Goal: Information Seeking & Learning: Learn about a topic

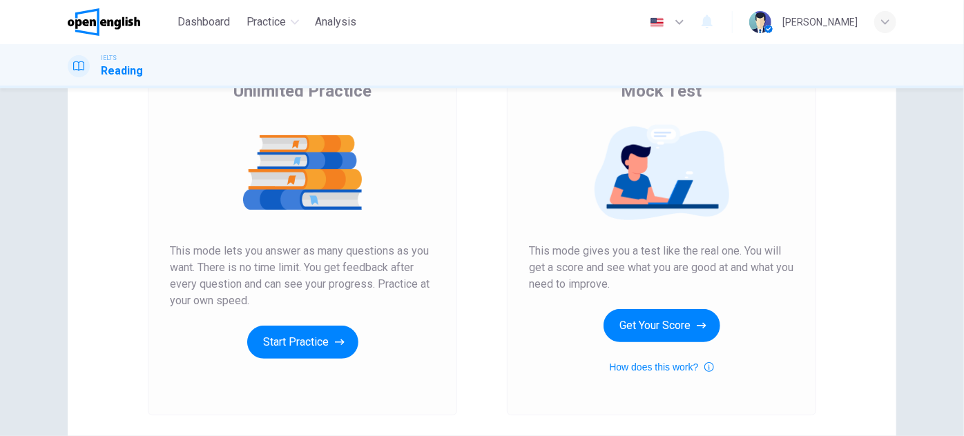
scroll to position [231, 0]
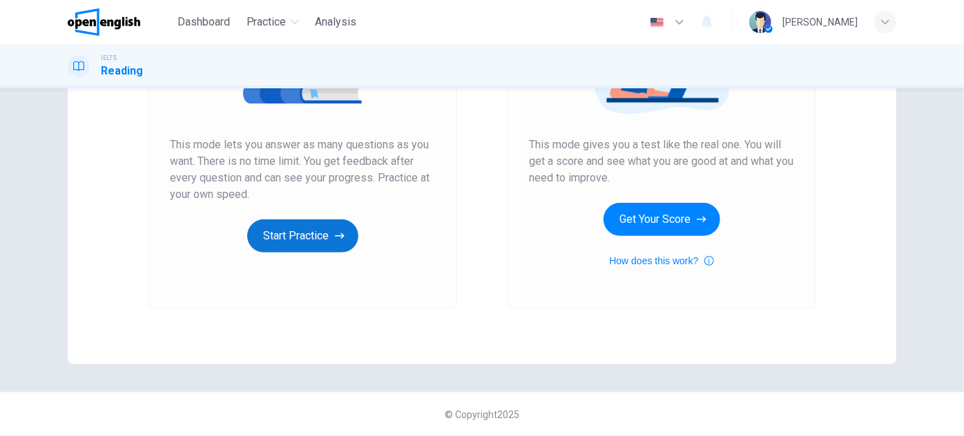
click at [308, 238] on button "Start Practice" at bounding box center [302, 236] width 111 height 33
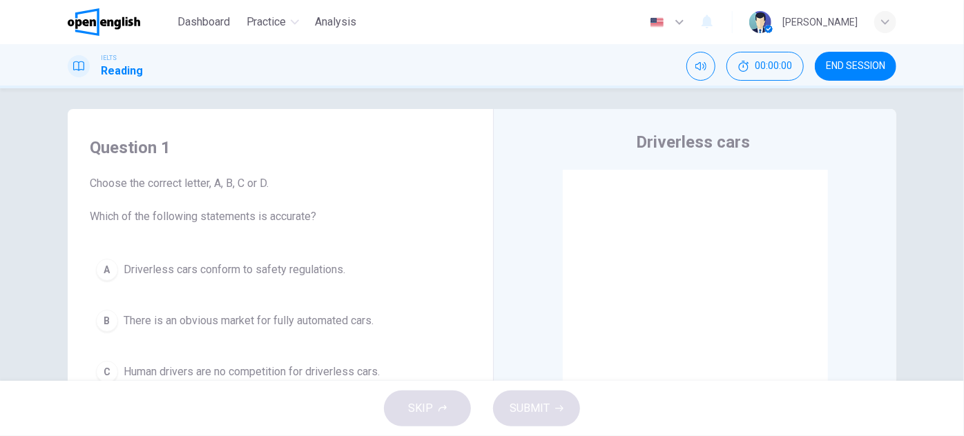
scroll to position [0, 0]
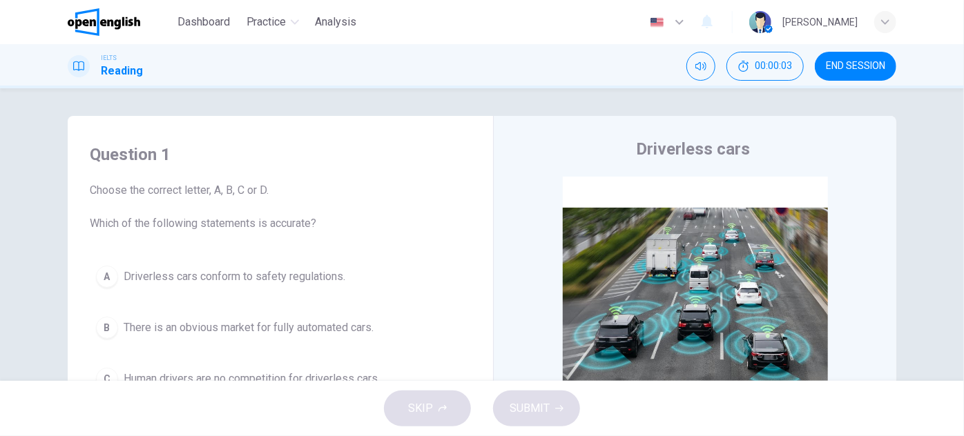
drag, startPoint x: 100, startPoint y: 222, endPoint x: 334, endPoint y: 215, distance: 233.5
click at [333, 215] on span "Choose the correct letter, A, B, C or D. Which of the following statements is a…" at bounding box center [280, 207] width 381 height 50
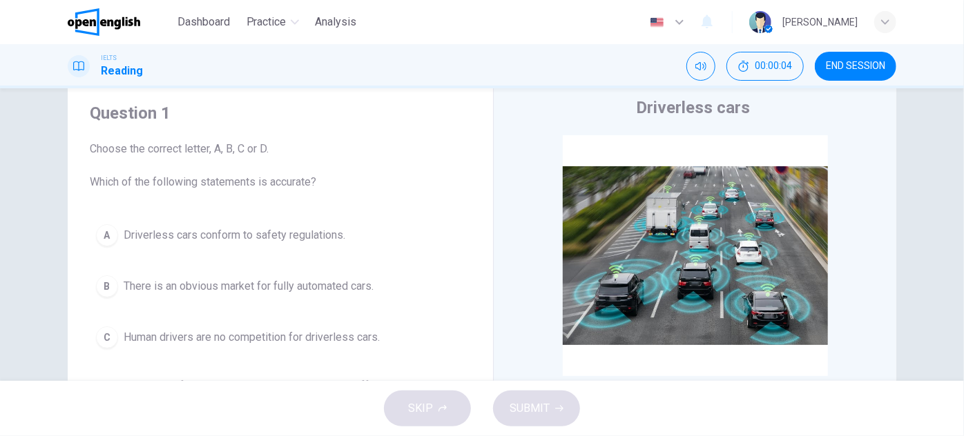
scroll to position [125, 0]
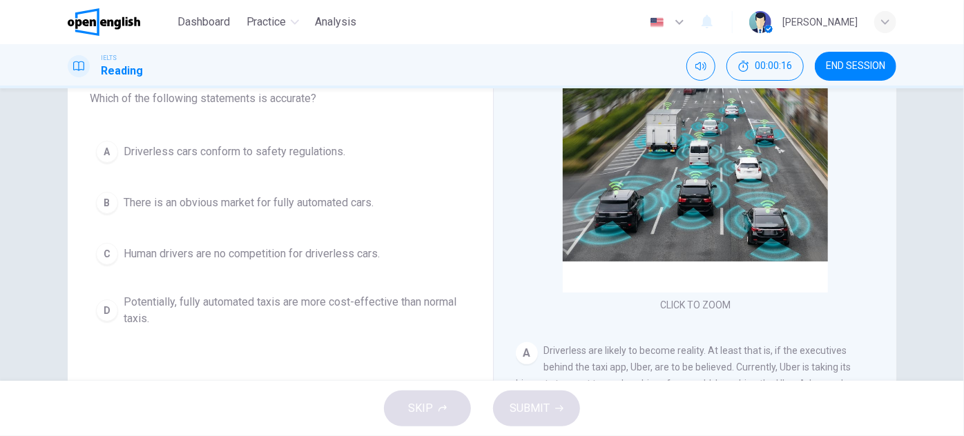
drag, startPoint x: 121, startPoint y: 201, endPoint x: 500, endPoint y: 151, distance: 382.3
click at [500, 151] on div "Question 1 Choose the correct letter, A, B, C or D. Which of the following stat…" at bounding box center [482, 231] width 829 height 480
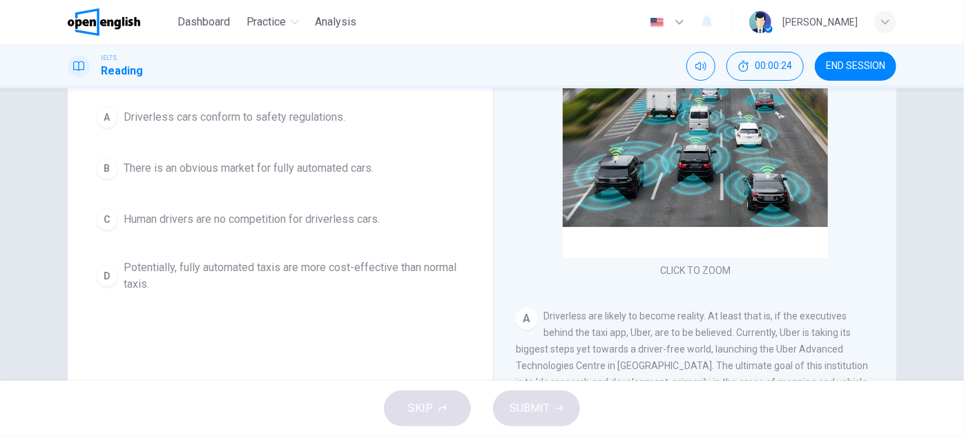
drag, startPoint x: 504, startPoint y: 214, endPoint x: 500, endPoint y: 231, distance: 17.8
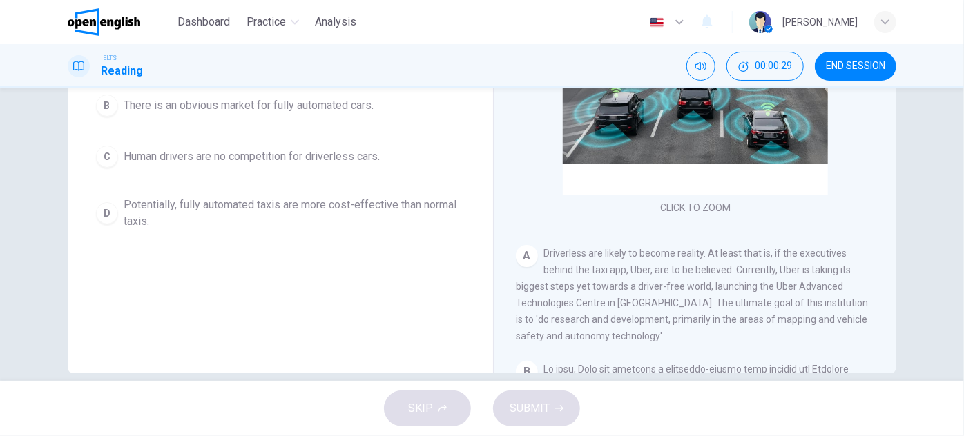
scroll to position [160, 0]
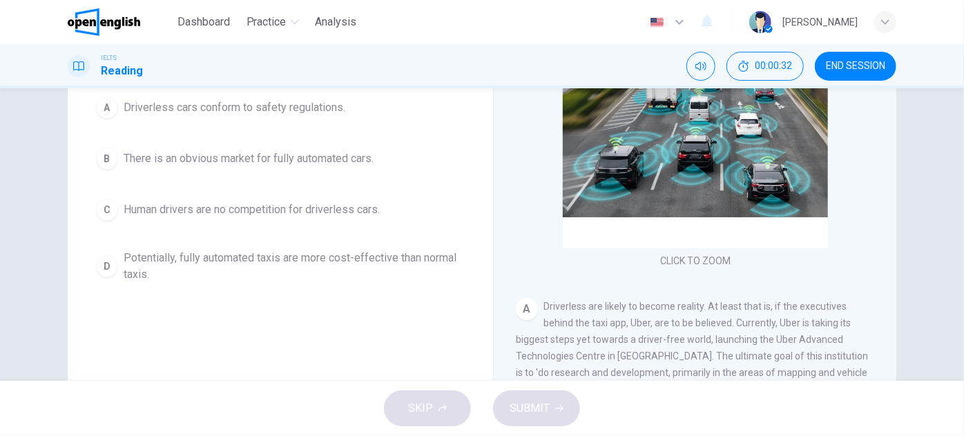
drag, startPoint x: 495, startPoint y: 224, endPoint x: 494, endPoint y: 239, distance: 14.6
drag, startPoint x: 716, startPoint y: 322, endPoint x: 638, endPoint y: 323, distance: 78.0
click at [638, 323] on span "Driverless are likely to become reality. At least that is, if the executives be…" at bounding box center [692, 348] width 352 height 94
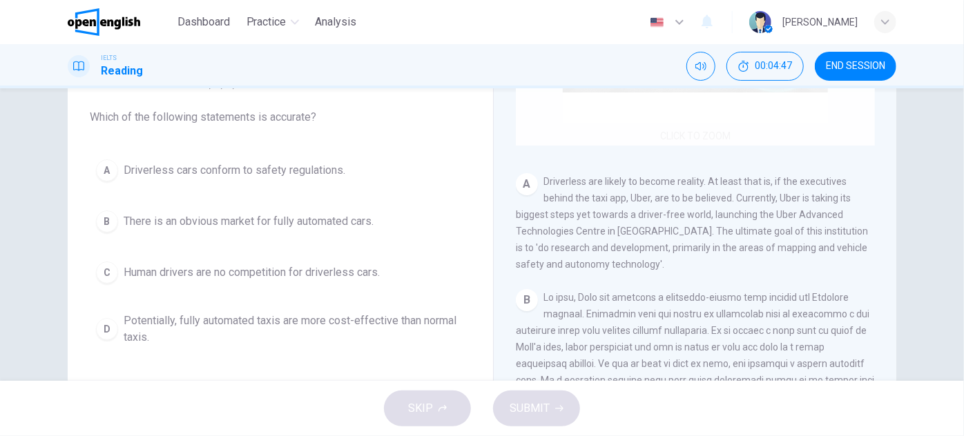
scroll to position [125, 0]
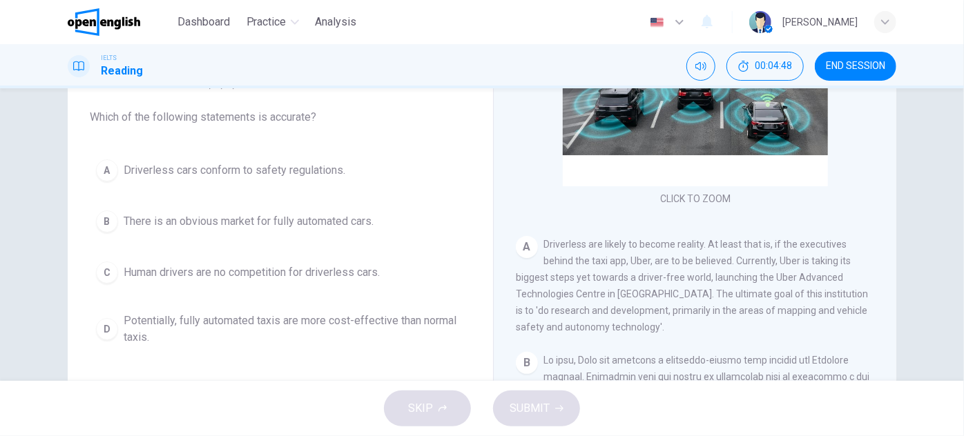
click at [456, 365] on div "Question 1 Choose the correct letter, A, B, C or D. Which of the following stat…" at bounding box center [280, 256] width 403 height 466
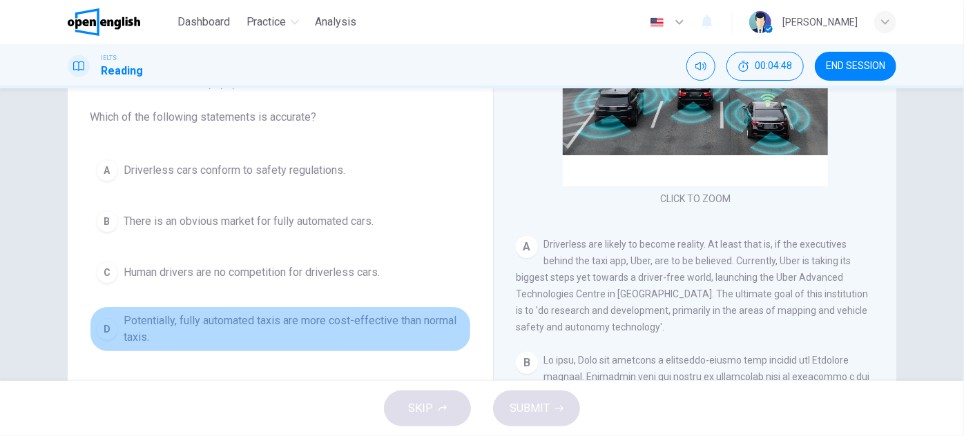
click at [434, 336] on span "Potentially, fully automated taxis are more cost-effective than normal taxis." at bounding box center [294, 329] width 341 height 33
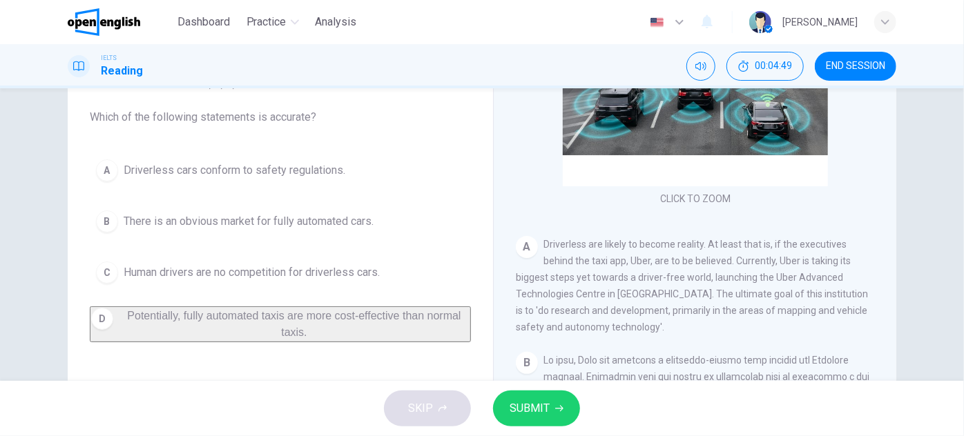
click at [389, 276] on button "C Human drivers are no competition for driverless cars." at bounding box center [280, 272] width 381 height 35
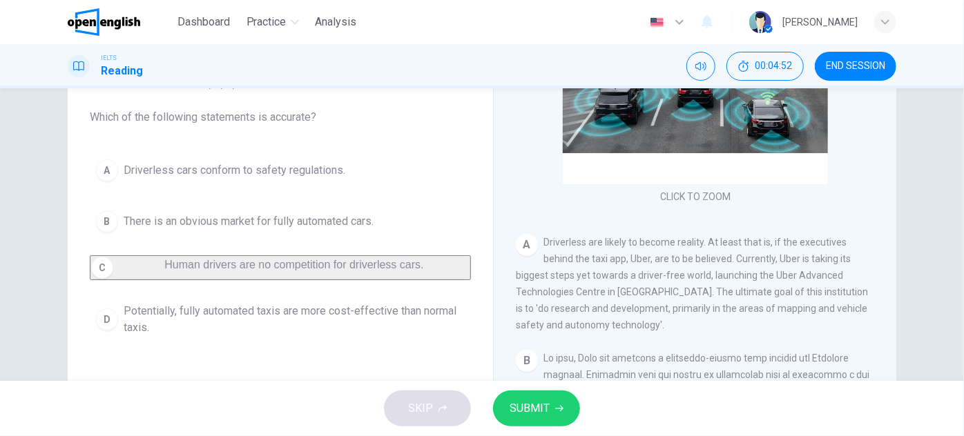
drag, startPoint x: 845, startPoint y: 220, endPoint x: 882, endPoint y: 311, distance: 98.2
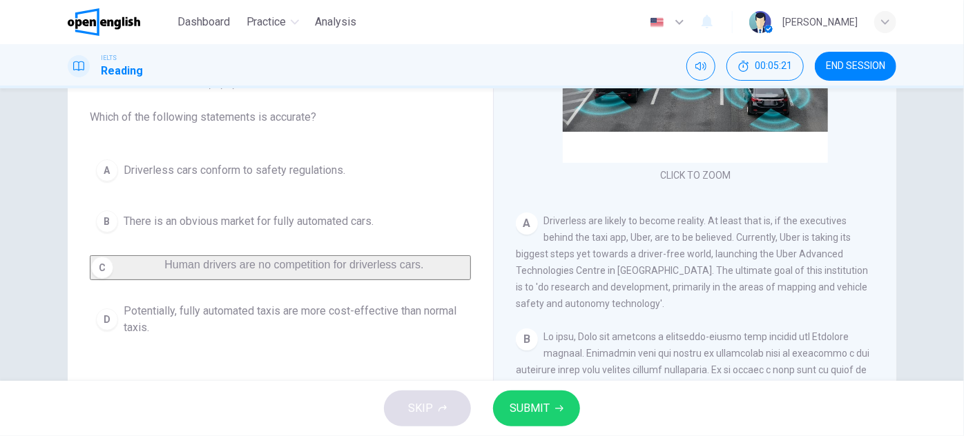
scroll to position [153, 0]
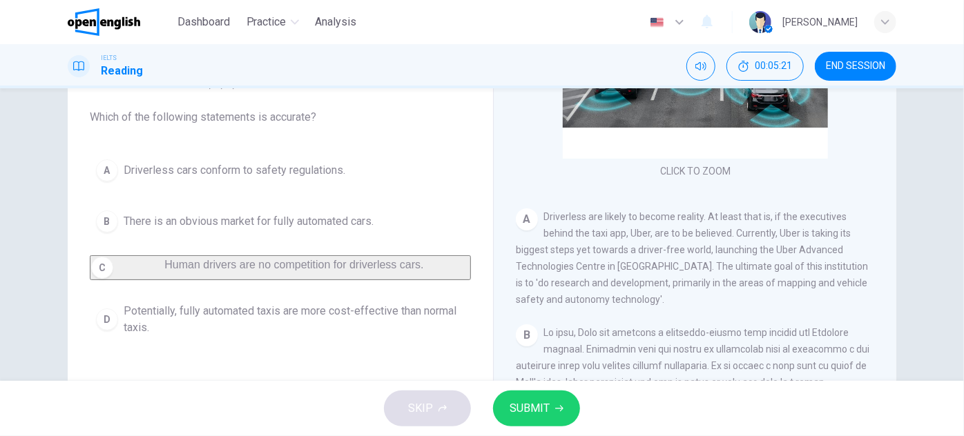
drag, startPoint x: 865, startPoint y: 193, endPoint x: 869, endPoint y: 216, distance: 23.0
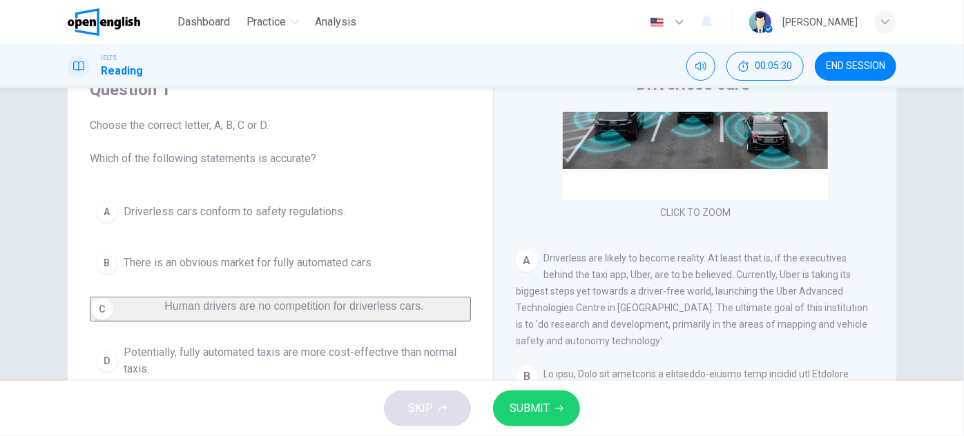
scroll to position [44, 0]
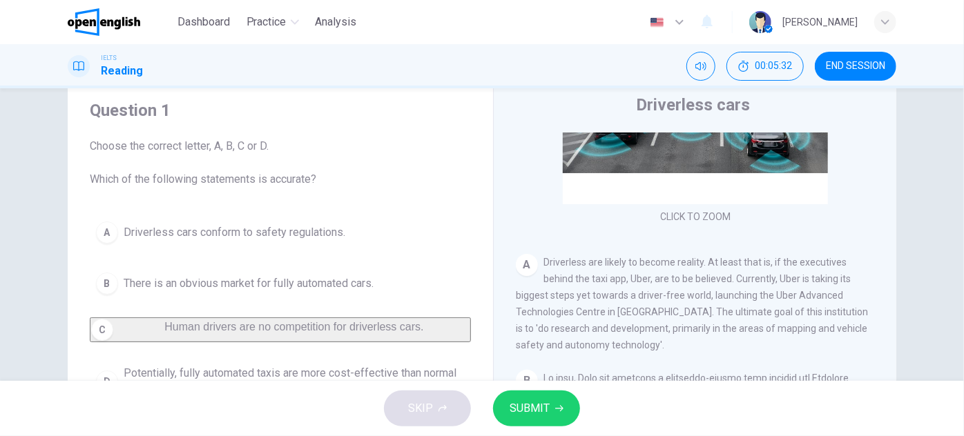
drag, startPoint x: 895, startPoint y: 224, endPoint x: 893, endPoint y: 240, distance: 16.6
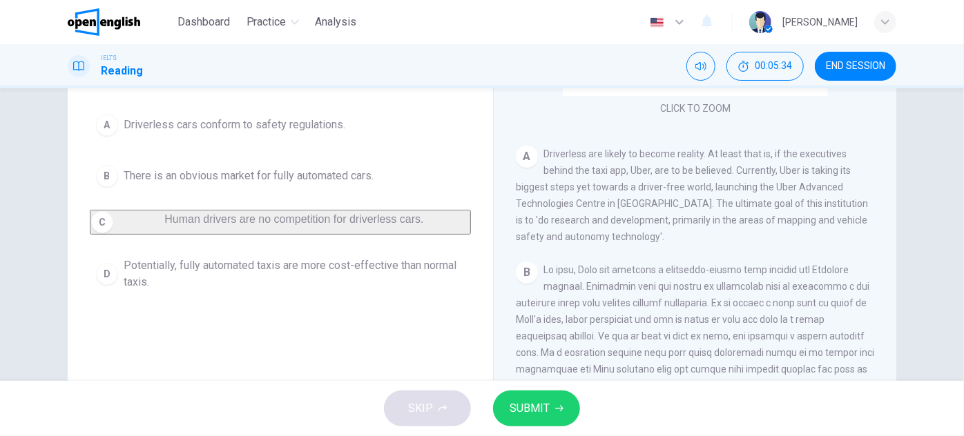
scroll to position [169, 0]
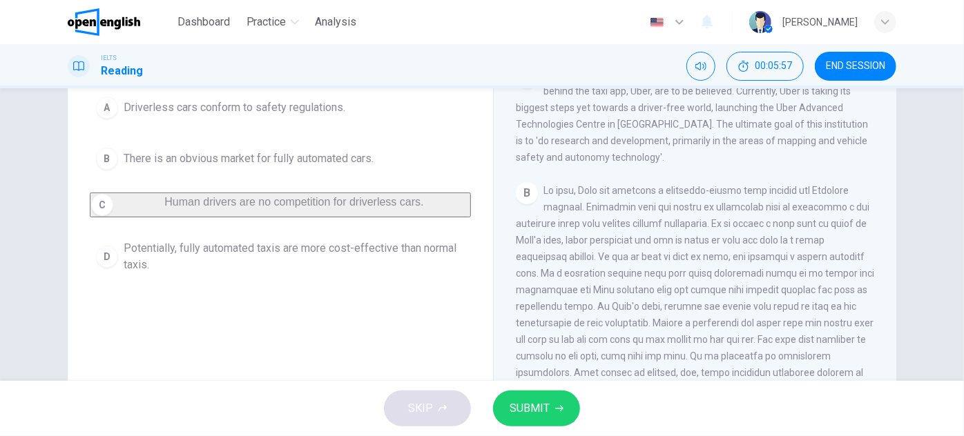
drag, startPoint x: 793, startPoint y: 217, endPoint x: 795, endPoint y: 242, distance: 24.9
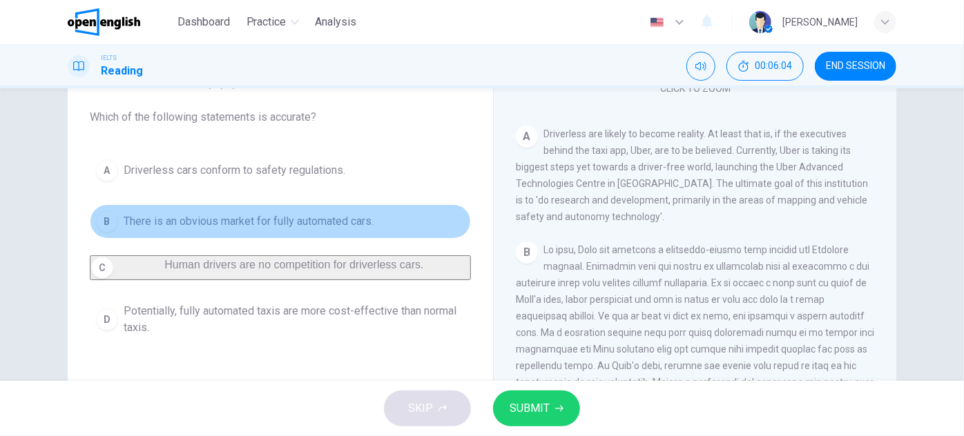
click at [345, 231] on button "B There is an obvious market for fully automated cars." at bounding box center [280, 221] width 381 height 35
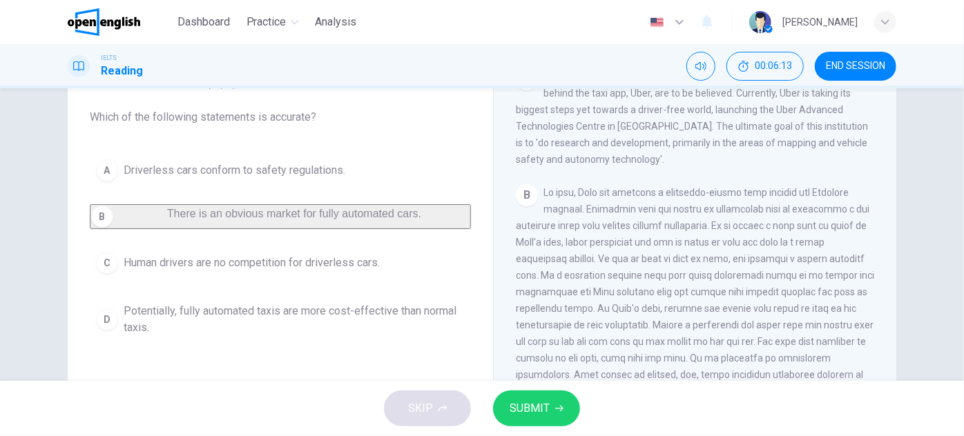
drag, startPoint x: 920, startPoint y: 192, endPoint x: 918, endPoint y: 218, distance: 25.7
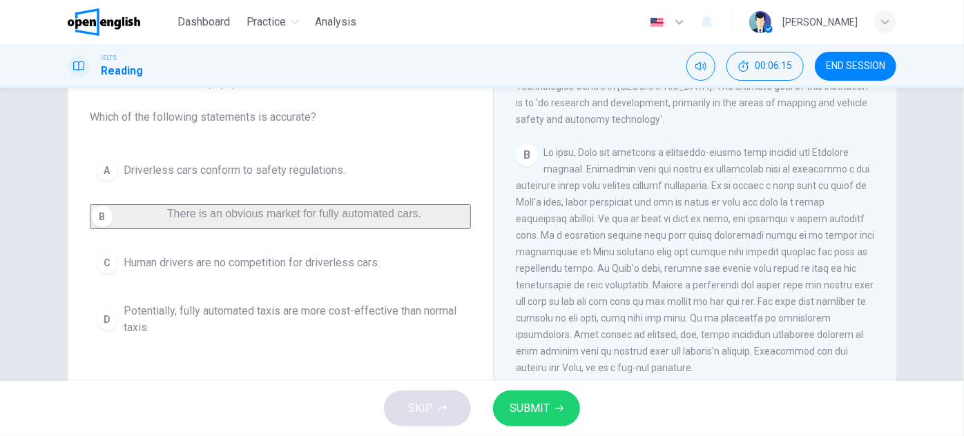
drag, startPoint x: 918, startPoint y: 218, endPoint x: 924, endPoint y: 248, distance: 31.0
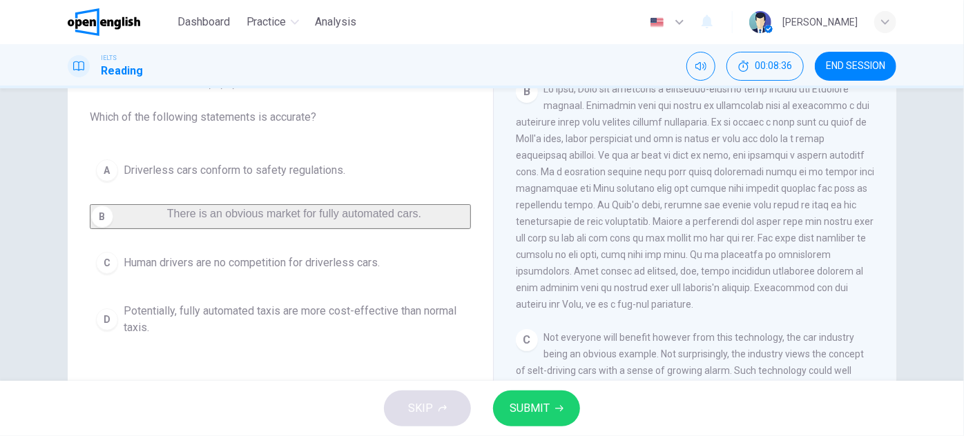
scroll to position [399, 0]
drag, startPoint x: 749, startPoint y: 243, endPoint x: 768, endPoint y: 242, distance: 18.7
click at [768, 242] on span at bounding box center [695, 194] width 358 height 226
drag, startPoint x: 510, startPoint y: 260, endPoint x: 570, endPoint y: 257, distance: 60.2
click at [547, 259] on div "Driverless cars CLICK TO ZOOM Click to Zoom A Driverless are likely to become r…" at bounding box center [694, 261] width 403 height 502
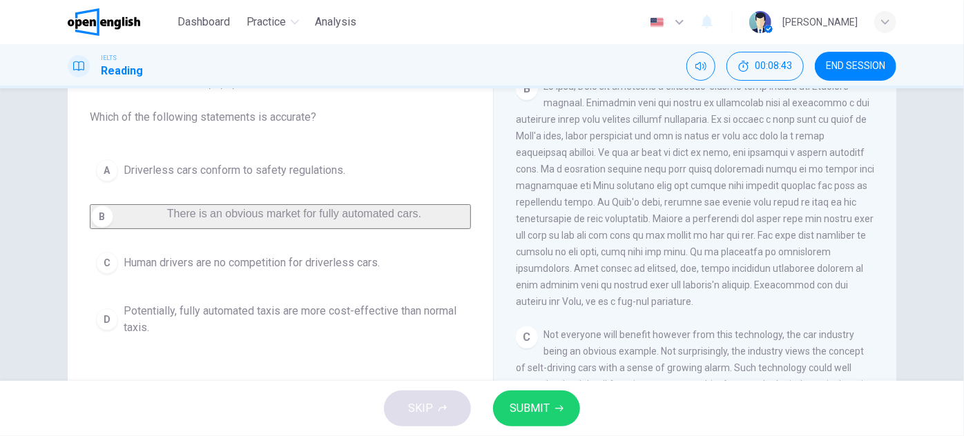
drag, startPoint x: 572, startPoint y: 257, endPoint x: 628, endPoint y: 260, distance: 56.0
click at [597, 260] on span at bounding box center [695, 194] width 358 height 226
drag, startPoint x: 670, startPoint y: 262, endPoint x: 682, endPoint y: 260, distance: 12.5
click at [682, 260] on span at bounding box center [695, 194] width 358 height 226
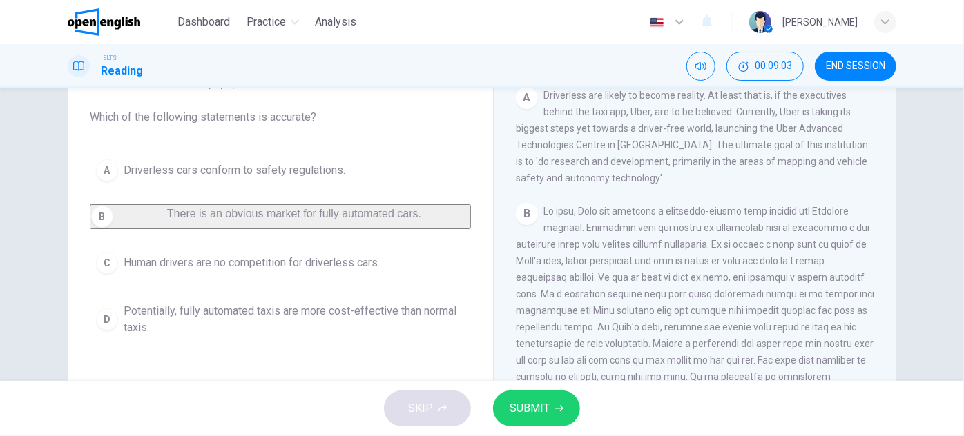
scroll to position [337, 0]
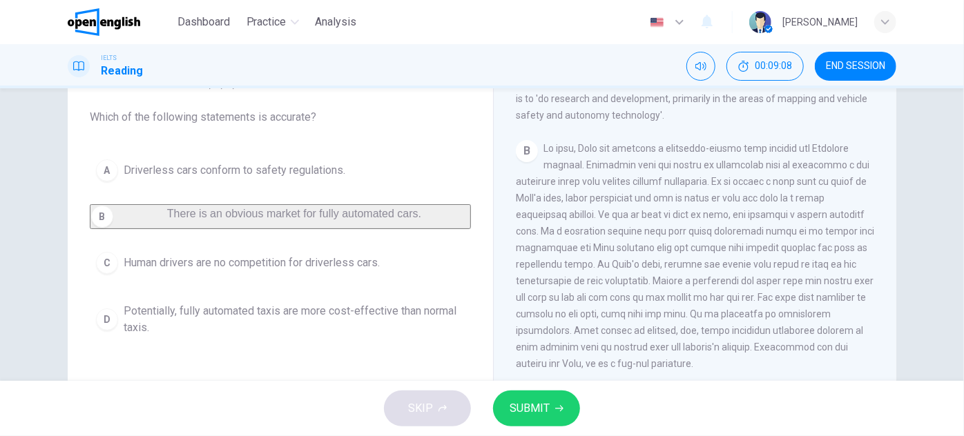
drag, startPoint x: 623, startPoint y: 223, endPoint x: 644, endPoint y: 222, distance: 21.4
click at [642, 222] on span at bounding box center [695, 256] width 358 height 226
drag, startPoint x: 739, startPoint y: 222, endPoint x: 755, endPoint y: 222, distance: 15.9
click at [754, 222] on span at bounding box center [695, 256] width 358 height 226
click at [540, 238] on span at bounding box center [695, 256] width 358 height 226
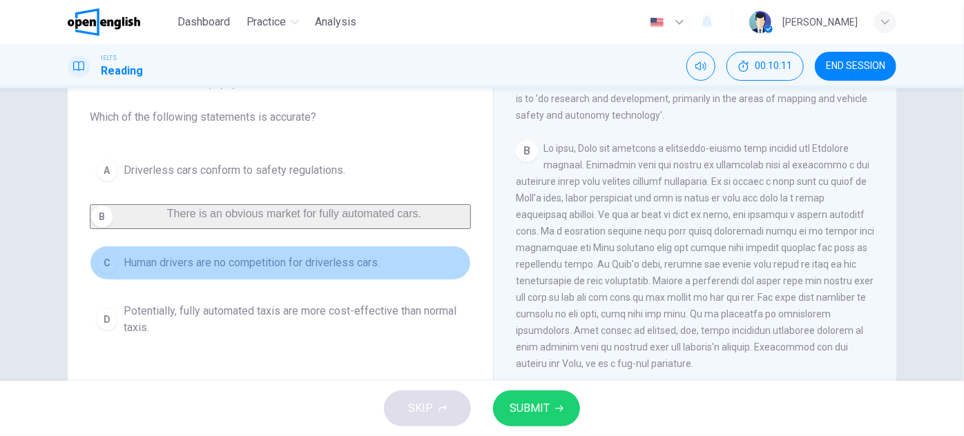
click at [414, 275] on button "C Human drivers are no competition for driverless cars." at bounding box center [280, 263] width 381 height 35
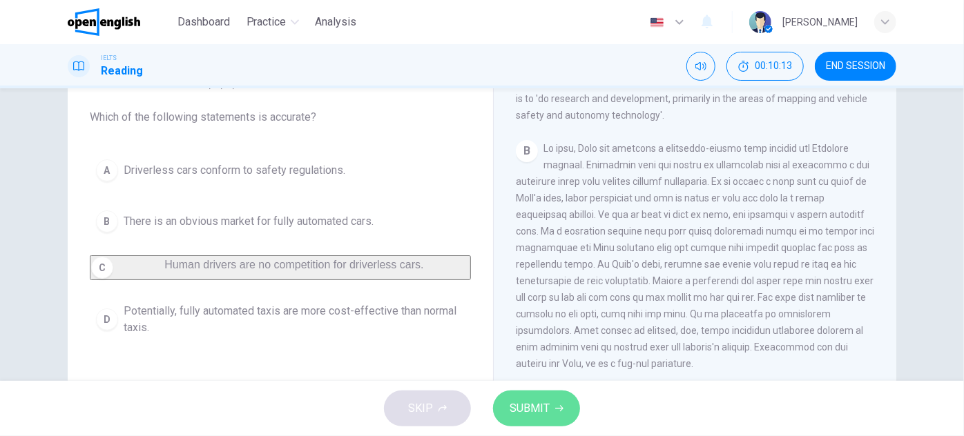
click at [517, 400] on span "SUBMIT" at bounding box center [530, 408] width 40 height 19
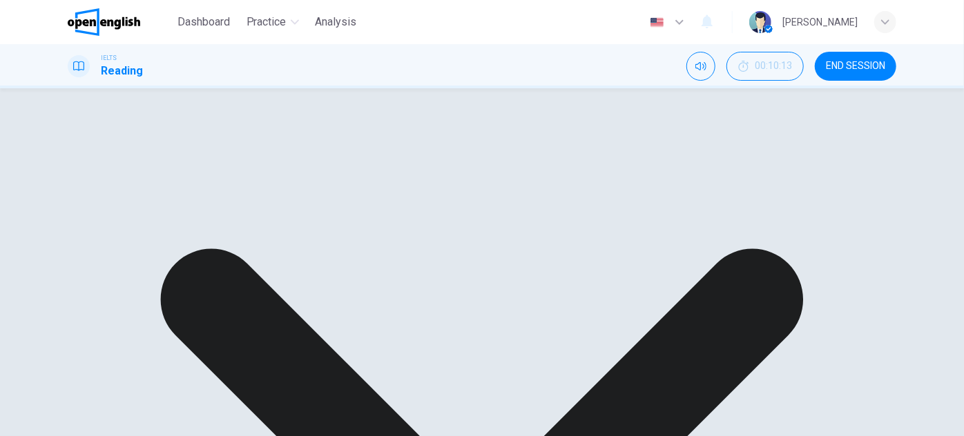
scroll to position [86, 0]
click at [545, 150] on div "A Driverless are likely to become reality. At least that is, if the executives …" at bounding box center [695, 199] width 359 height 99
drag, startPoint x: 546, startPoint y: 156, endPoint x: 637, endPoint y: 229, distance: 116.4
click at [635, 226] on span "Driverless are likely to become reality. At least that is, if the executives be…" at bounding box center [692, 200] width 352 height 94
click at [639, 235] on div "A Driverless are likely to become reality. At least that is, if the executives …" at bounding box center [695, 199] width 359 height 99
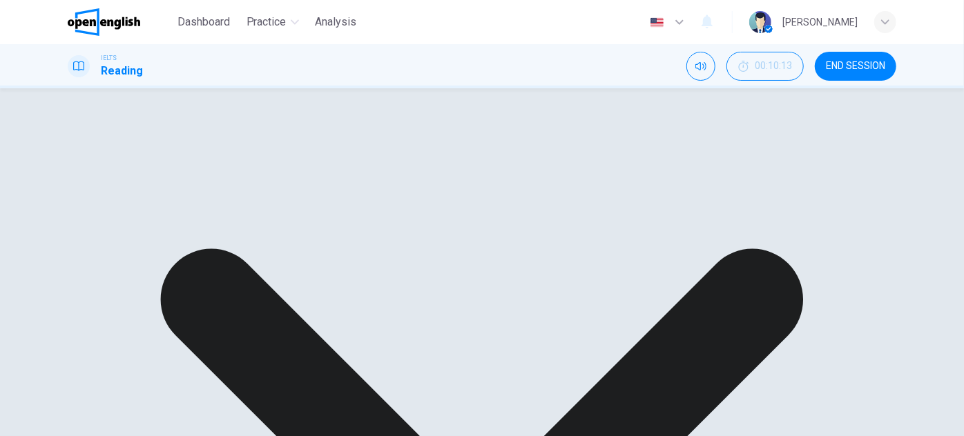
drag, startPoint x: 703, startPoint y: 153, endPoint x: 758, endPoint y: 161, distance: 55.8
click at [752, 160] on span "Driverless are likely to become reality. At least that is, if the executives be…" at bounding box center [692, 200] width 352 height 94
click at [719, 251] on div "CLICK TO ZOOM Click to Zoom A Driverless are likely to become reality. At least…" at bounding box center [704, 154] width 377 height 419
drag, startPoint x: 545, startPoint y: 152, endPoint x: 637, endPoint y: 228, distance: 119.2
click at [637, 228] on span "Driverless are likely to become reality. At least that is, if the executives be…" at bounding box center [692, 200] width 352 height 94
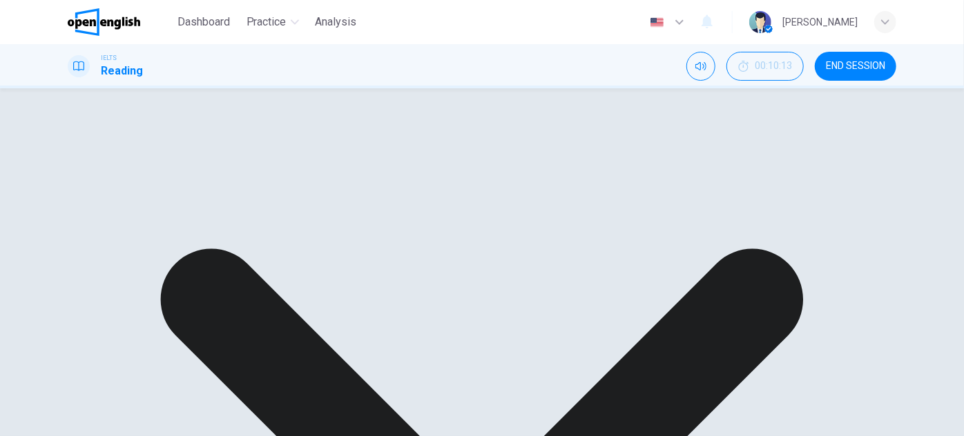
click at [641, 235] on div "A Driverless are likely to become reality. At least that is, if the executives …" at bounding box center [695, 199] width 359 height 99
drag, startPoint x: 572, startPoint y: 298, endPoint x: 616, endPoint y: 299, distance: 43.5
click at [614, 299] on span at bounding box center [695, 319] width 358 height 226
drag, startPoint x: 561, startPoint y: 318, endPoint x: 632, endPoint y: 314, distance: 71.2
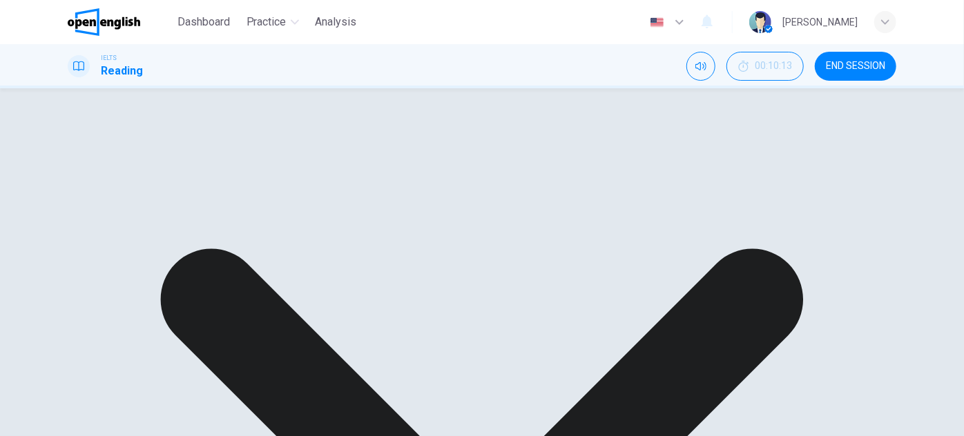
click at [631, 314] on span at bounding box center [695, 319] width 358 height 226
drag, startPoint x: 642, startPoint y: 314, endPoint x: 667, endPoint y: 314, distance: 24.9
click at [659, 315] on span at bounding box center [695, 319] width 358 height 226
click at [577, 335] on span at bounding box center [695, 319] width 358 height 226
drag, startPoint x: 594, startPoint y: 336, endPoint x: 639, endPoint y: 333, distance: 45.0
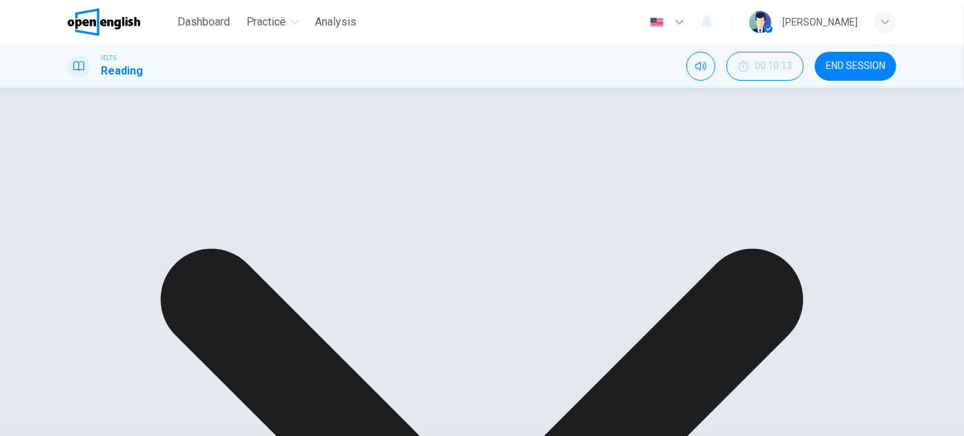
click at [639, 333] on span at bounding box center [695, 319] width 358 height 226
drag, startPoint x: 618, startPoint y: 284, endPoint x: 617, endPoint y: 305, distance: 20.8
drag, startPoint x: 658, startPoint y: 235, endPoint x: 672, endPoint y: 240, distance: 14.6
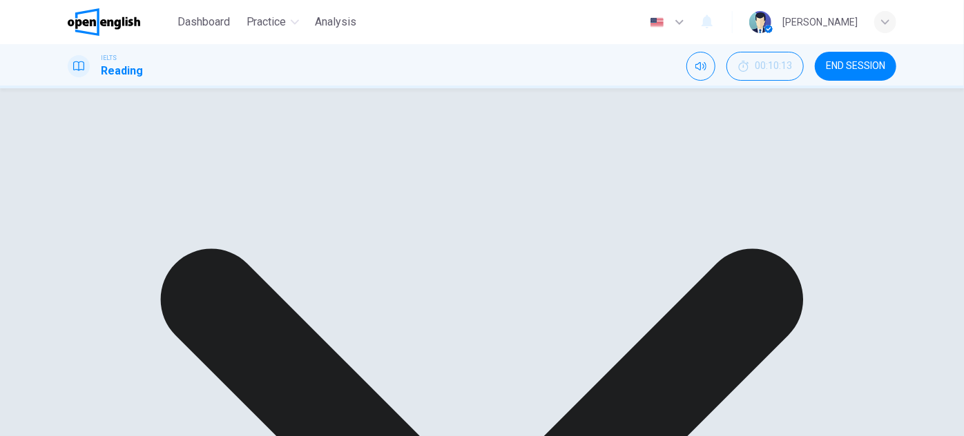
click at [672, 240] on span at bounding box center [695, 208] width 358 height 226
click at [672, 298] on div "B" at bounding box center [695, 209] width 359 height 232
drag, startPoint x: 582, startPoint y: 325, endPoint x: 650, endPoint y: 240, distance: 108.1
click at [650, 246] on span at bounding box center [695, 208] width 358 height 226
drag, startPoint x: 650, startPoint y: 238, endPoint x: 674, endPoint y: 334, distance: 98.8
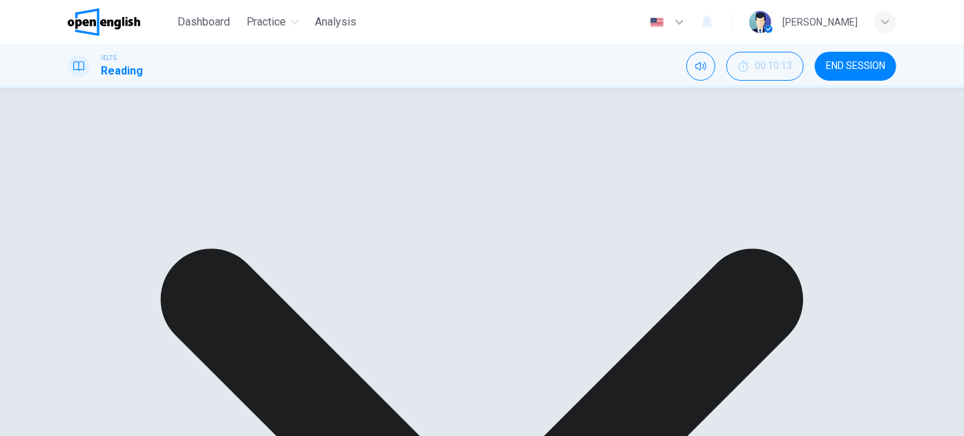
click at [674, 334] on div "CLICK TO ZOOM Click to Zoom A Driverless are likely to become reality. At least…" at bounding box center [704, 154] width 377 height 419
drag, startPoint x: 611, startPoint y: 244, endPoint x: 612, endPoint y: 275, distance: 31.1
drag, startPoint x: 541, startPoint y: 219, endPoint x: 593, endPoint y: 224, distance: 52.0
click at [592, 224] on span "Not everyone will benefit however from this technology, the car industry being …" at bounding box center [695, 251] width 358 height 94
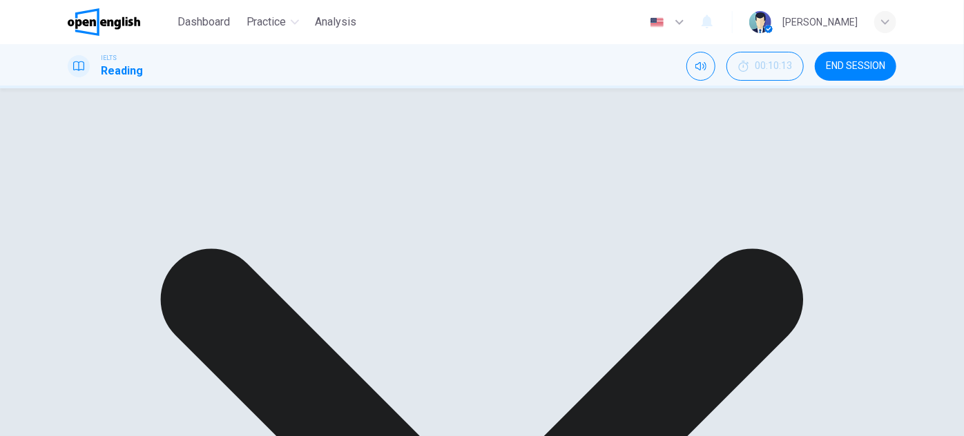
scroll to position [337, 0]
drag, startPoint x: 664, startPoint y: 237, endPoint x: 653, endPoint y: 299, distance: 63.1
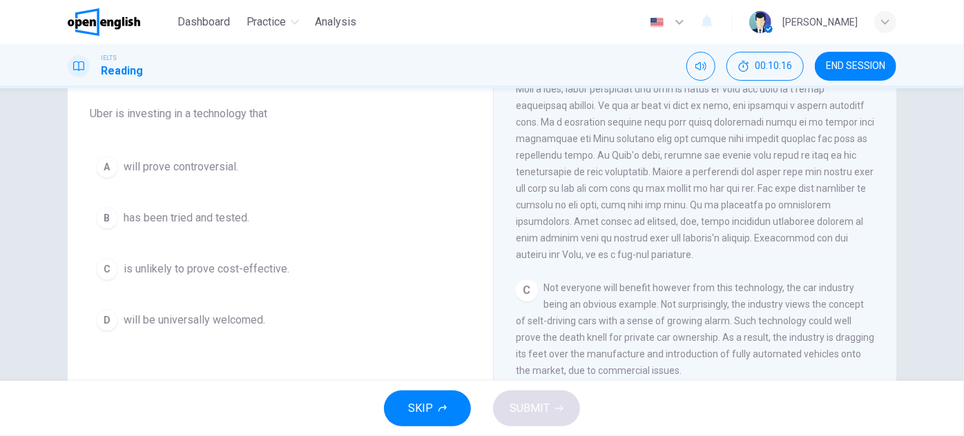
scroll to position [112, 0]
drag, startPoint x: 503, startPoint y: 211, endPoint x: 501, endPoint y: 224, distance: 13.3
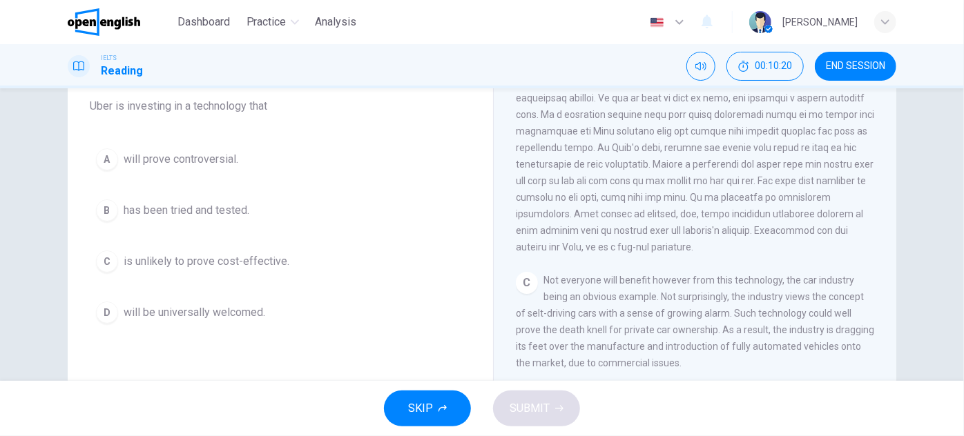
scroll to position [124, 0]
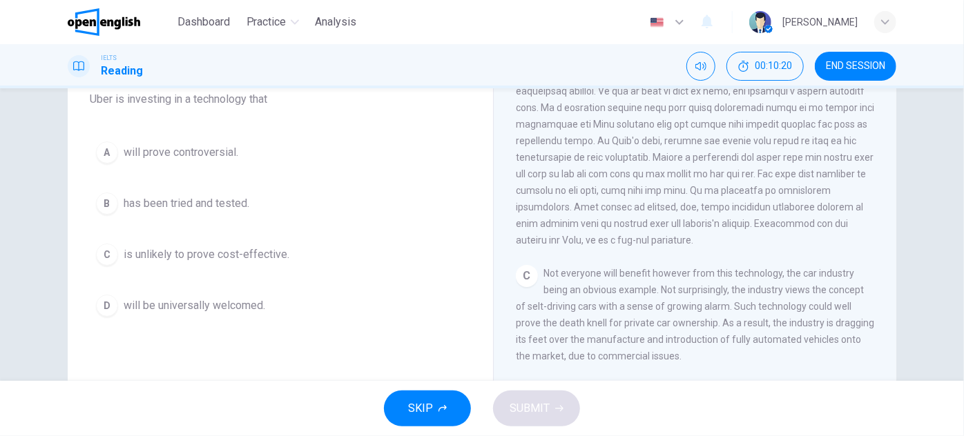
drag, startPoint x: 497, startPoint y: 232, endPoint x: 495, endPoint y: 253, distance: 21.5
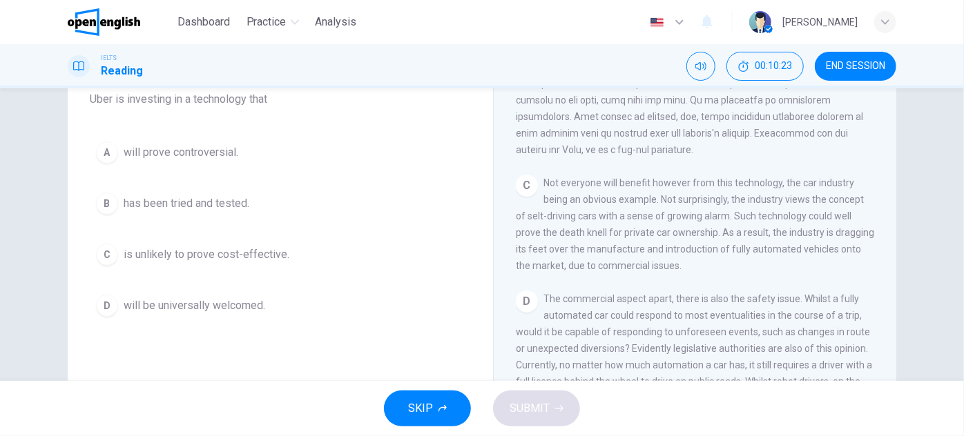
drag, startPoint x: 622, startPoint y: 267, endPoint x: 624, endPoint y: 293, distance: 26.3
drag, startPoint x: 653, startPoint y: 206, endPoint x: 751, endPoint y: 211, distance: 98.2
click at [744, 213] on span "Not everyone will benefit however from this technology, the car industry being …" at bounding box center [695, 222] width 358 height 94
drag, startPoint x: 576, startPoint y: 222, endPoint x: 713, endPoint y: 222, distance: 136.7
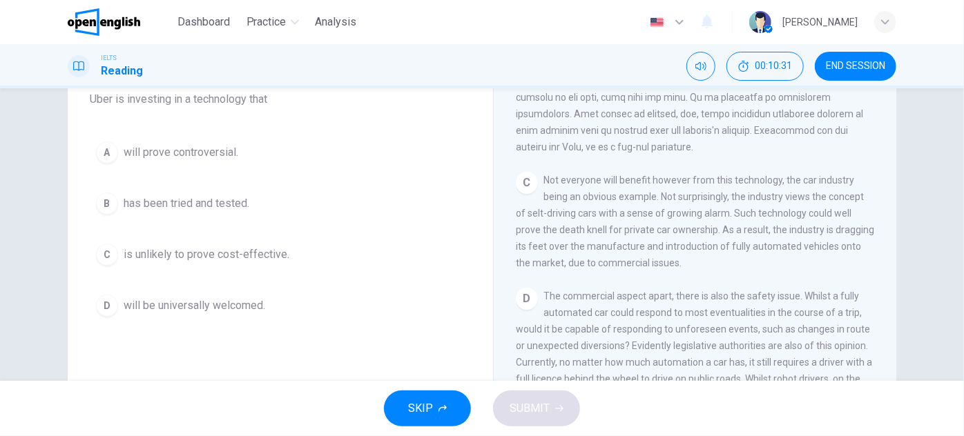
click at [713, 222] on span "Not everyone will benefit however from this technology, the car industry being …" at bounding box center [695, 222] width 358 height 94
click at [728, 225] on span "Not everyone will benefit however from this technology, the car industry being …" at bounding box center [695, 222] width 358 height 94
drag, startPoint x: 720, startPoint y: 242, endPoint x: 777, endPoint y: 252, distance: 57.6
click at [766, 240] on span "Not everyone will benefit however from this technology, the car industry being …" at bounding box center [695, 222] width 358 height 94
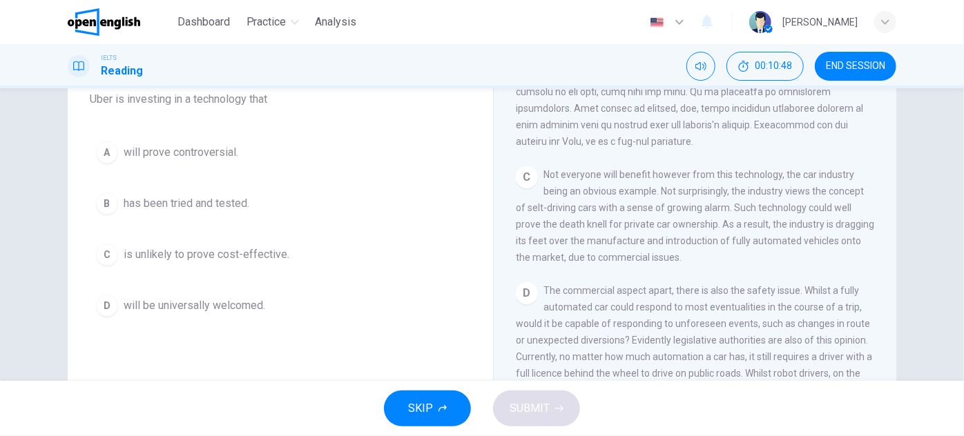
drag, startPoint x: 626, startPoint y: 193, endPoint x: 626, endPoint y: 207, distance: 14.5
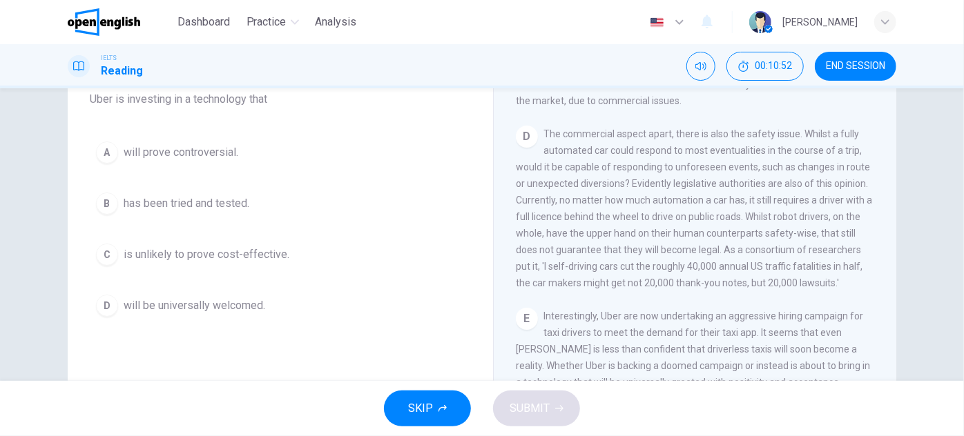
drag, startPoint x: 692, startPoint y: 126, endPoint x: 687, endPoint y: 178, distance: 52.0
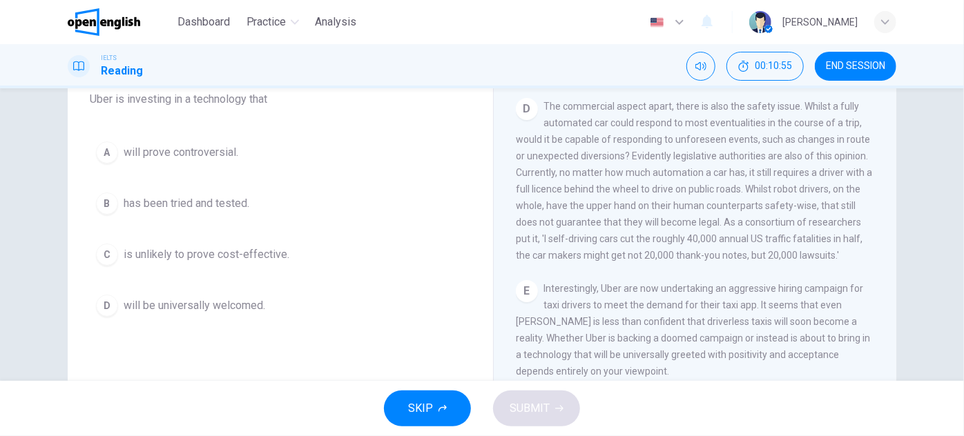
drag, startPoint x: 679, startPoint y: 123, endPoint x: 744, endPoint y: 122, distance: 64.9
click at [740, 122] on span "The commercial aspect apart, there is also the safety issue. Whilst a fully aut…" at bounding box center [694, 181] width 356 height 160
drag, startPoint x: 510, startPoint y: 195, endPoint x: 603, endPoint y: 240, distance: 102.8
click at [603, 240] on div "Driverless cars CLICK TO ZOOM Click to Zoom A Driverless are likely to become r…" at bounding box center [694, 243] width 403 height 502
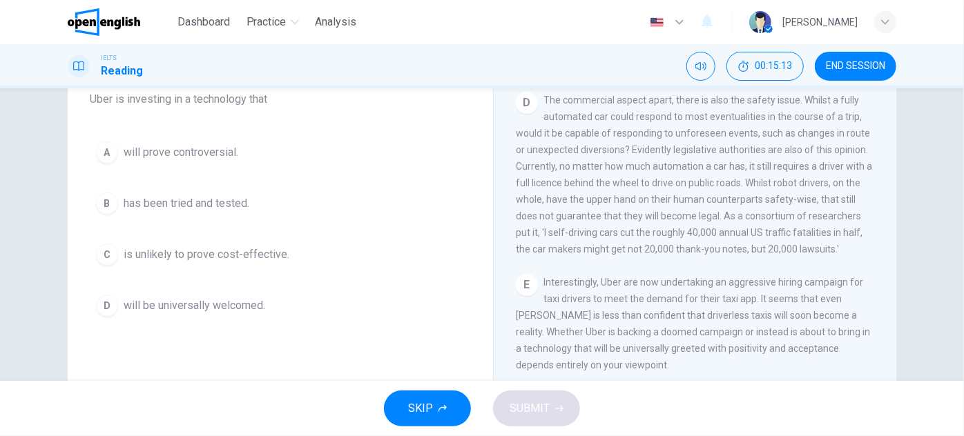
drag, startPoint x: 632, startPoint y: 235, endPoint x: 633, endPoint y: 220, distance: 14.5
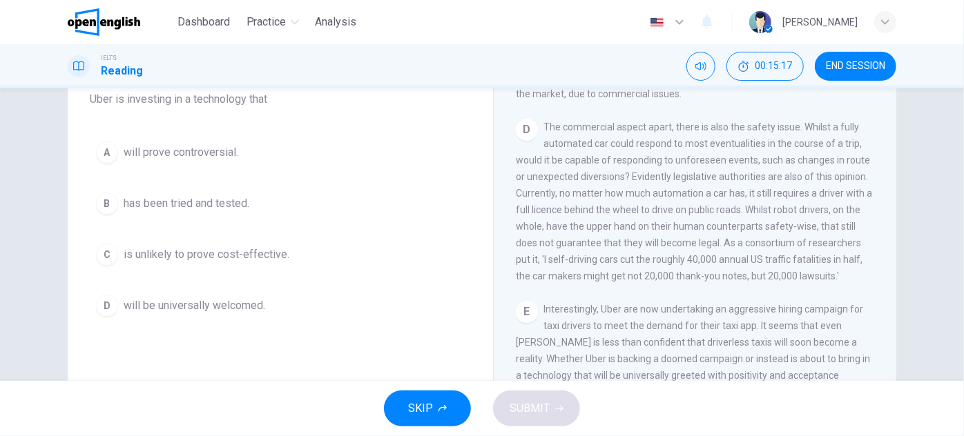
scroll to position [711, 0]
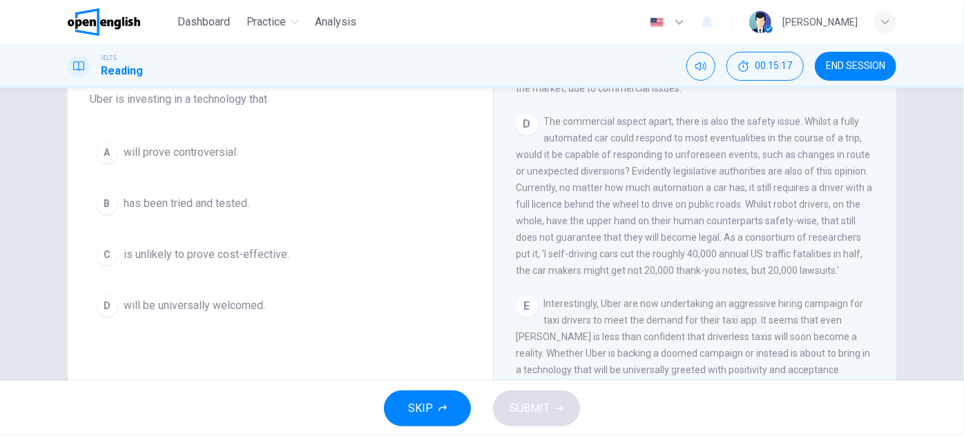
drag, startPoint x: 599, startPoint y: 194, endPoint x: 599, endPoint y: 215, distance: 20.7
drag, startPoint x: 554, startPoint y: 215, endPoint x: 670, endPoint y: 214, distance: 116.7
click at [668, 214] on span "The commercial aspect apart, there is also the safety issue. Whilst a fully aut…" at bounding box center [694, 196] width 356 height 160
drag, startPoint x: 626, startPoint y: 187, endPoint x: 717, endPoint y: 192, distance: 90.6
click at [711, 191] on div "D The commercial aspect apart, there is also the safety issue. Whilst a fully a…" at bounding box center [695, 196] width 359 height 166
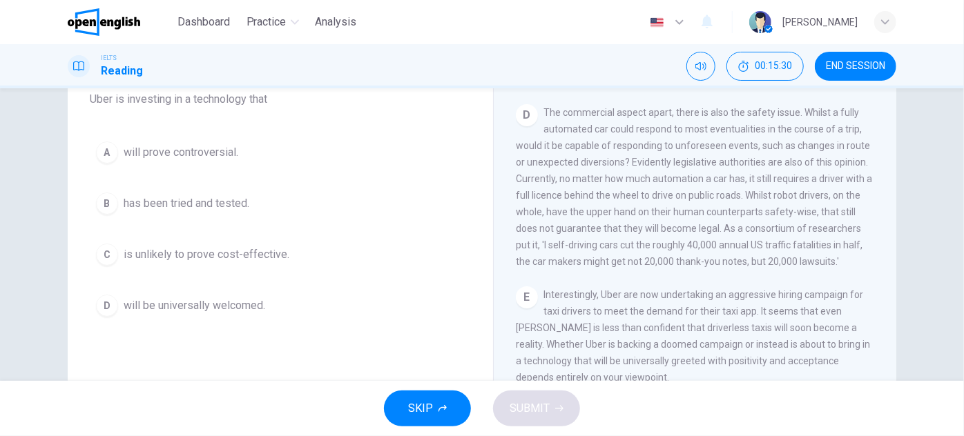
scroll to position [724, 0]
drag, startPoint x: 703, startPoint y: 220, endPoint x: 699, endPoint y: 229, distance: 9.6
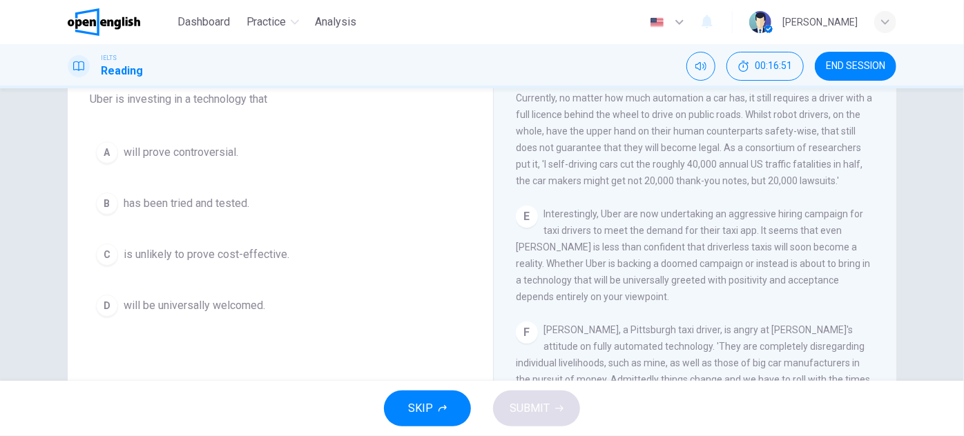
drag, startPoint x: 669, startPoint y: 278, endPoint x: 670, endPoint y: 299, distance: 21.4
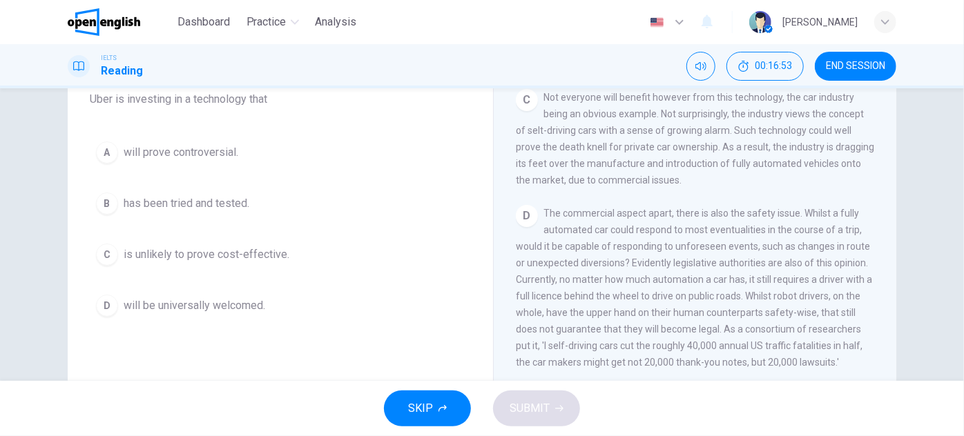
scroll to position [681, 0]
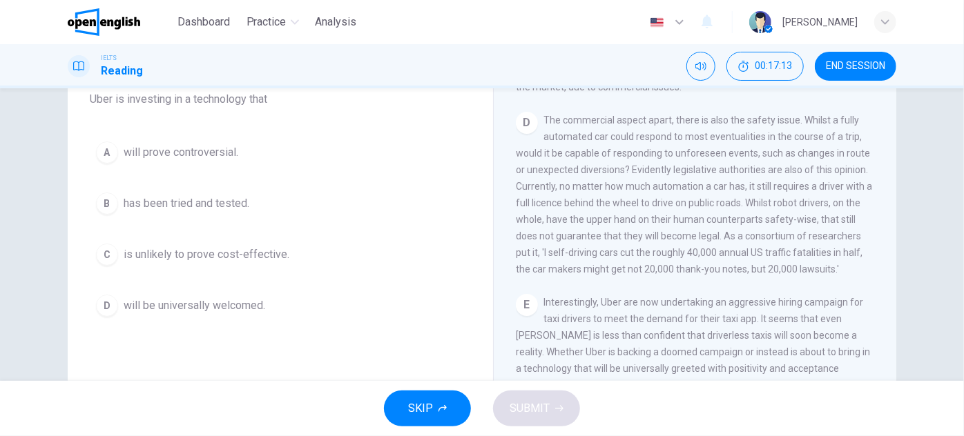
drag, startPoint x: 639, startPoint y: 165, endPoint x: 640, endPoint y: 187, distance: 22.1
click at [226, 145] on span "will prove controversial." at bounding box center [181, 152] width 115 height 17
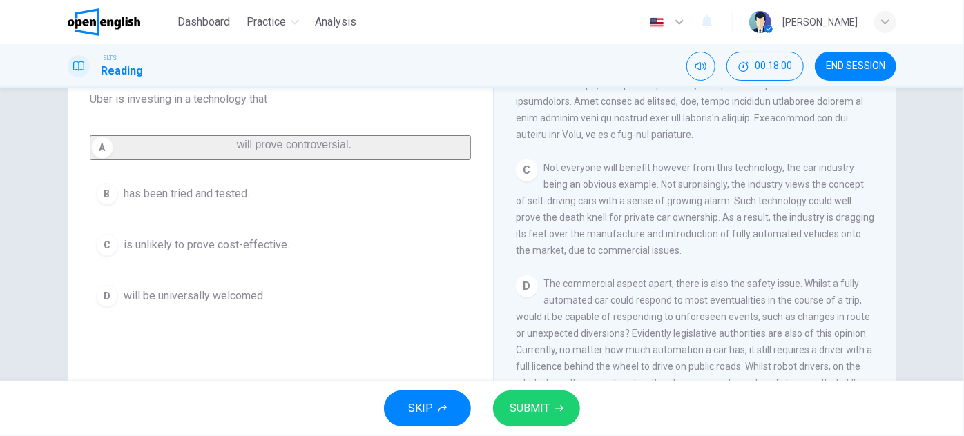
scroll to position [526, 0]
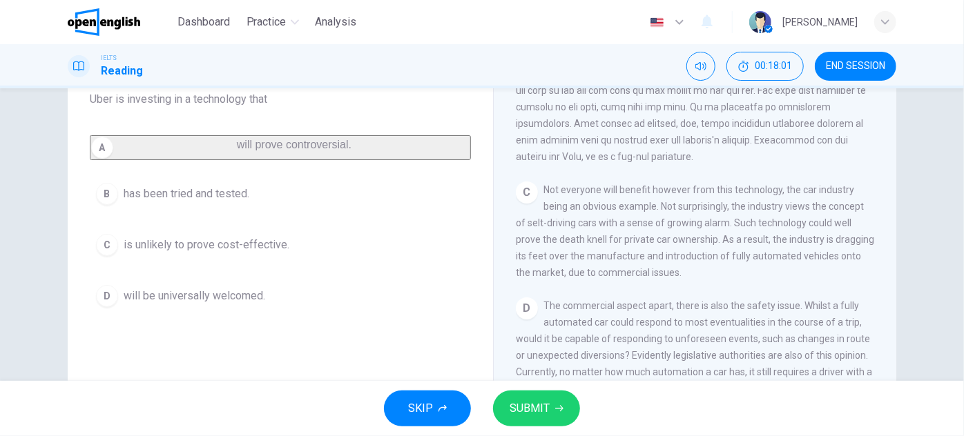
click at [528, 422] on button "SUBMIT" at bounding box center [536, 409] width 87 height 36
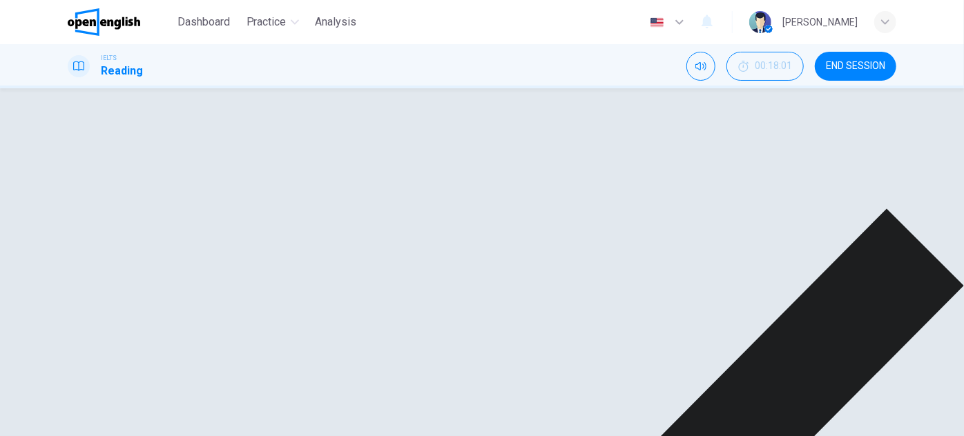
scroll to position [652, 0]
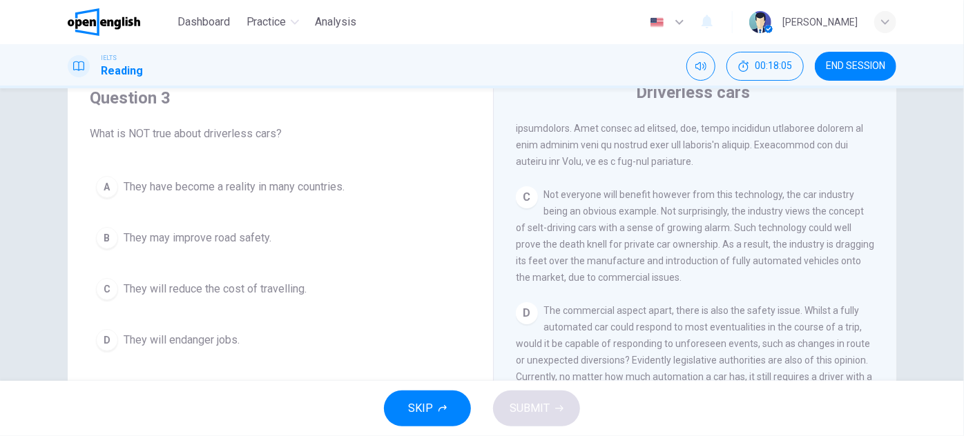
scroll to position [64, 0]
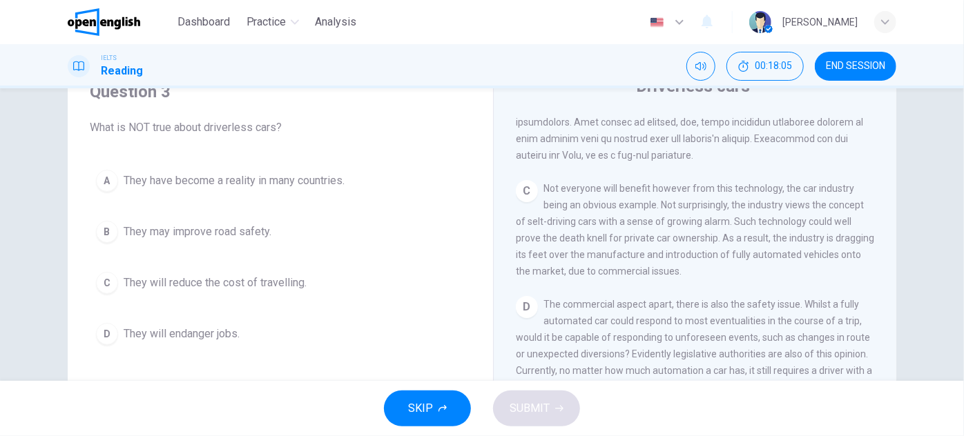
drag, startPoint x: 467, startPoint y: 200, endPoint x: 465, endPoint y: 224, distance: 23.5
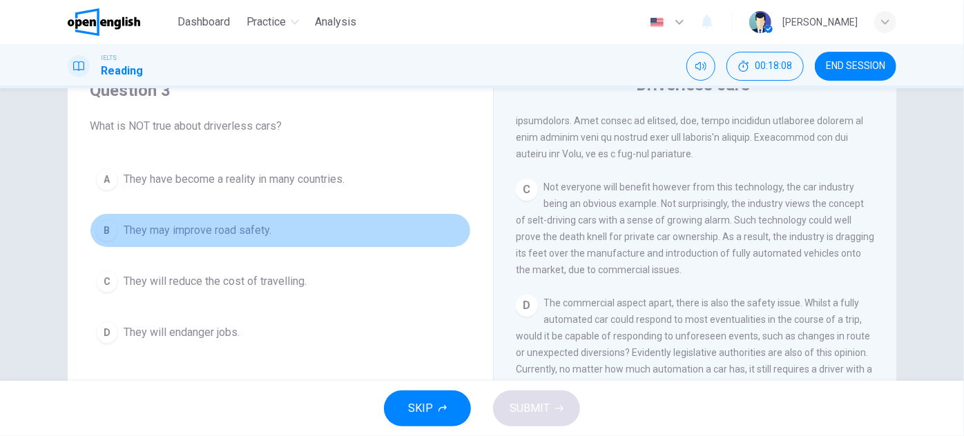
click at [249, 233] on span "They may improve road safety." at bounding box center [198, 230] width 148 height 17
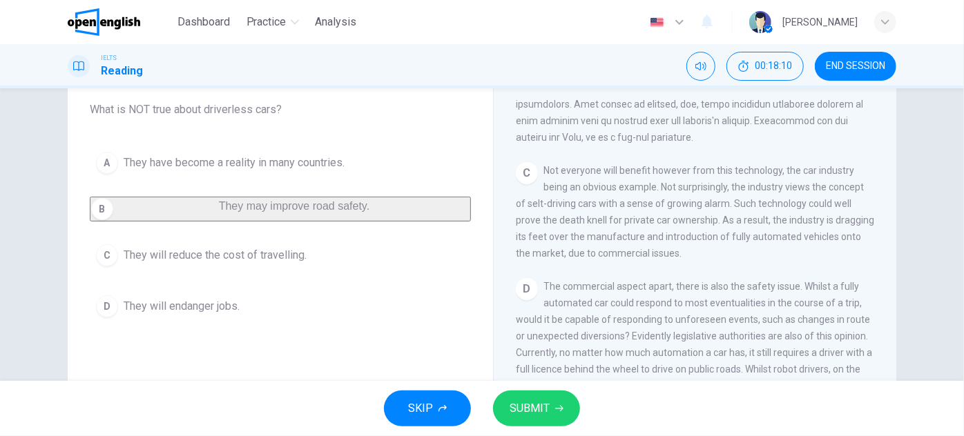
drag, startPoint x: 428, startPoint y: 267, endPoint x: 427, endPoint y: 294, distance: 27.6
click at [528, 398] on button "SUBMIT" at bounding box center [536, 409] width 87 height 36
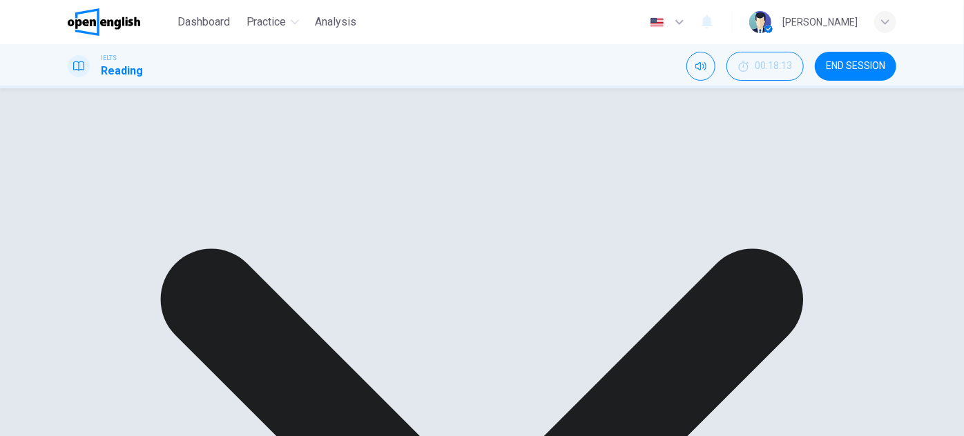
scroll to position [903, 0]
drag, startPoint x: 545, startPoint y: 184, endPoint x: 619, endPoint y: 187, distance: 74.7
click at [619, 187] on span "Interestingly, Uber are now undertaking an aggressive hiring campaign for taxi …" at bounding box center [693, 194] width 354 height 94
drag, startPoint x: 769, startPoint y: 189, endPoint x: 787, endPoint y: 189, distance: 18.6
click at [787, 189] on span "Interestingly, Uber are now undertaking an aggressive hiring campaign for taxi …" at bounding box center [693, 194] width 354 height 94
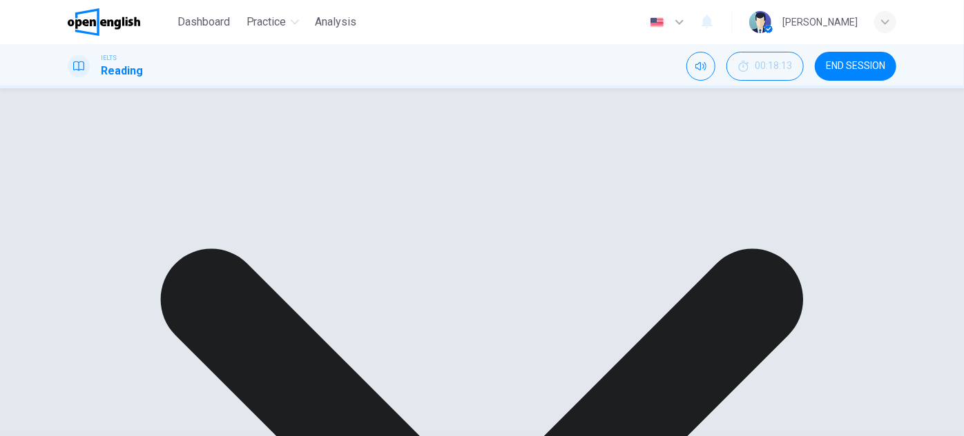
click at [795, 209] on span "Interestingly, Uber are now undertaking an aggressive hiring campaign for taxi …" at bounding box center [693, 194] width 354 height 94
click at [836, 153] on div "CLICK TO ZOOM Click to Zoom A Driverless are likely to become reality. At least…" at bounding box center [704, 303] width 377 height 419
drag, startPoint x: 243, startPoint y: 247, endPoint x: 235, endPoint y: 249, distance: 7.7
click at [241, 247] on div "A They have become a reality in many countries. B They may improve road safety.…" at bounding box center [280, 218] width 381 height 149
click at [239, 268] on div "A They have become a reality in many countries. B They may improve road safety.…" at bounding box center [280, 218] width 381 height 149
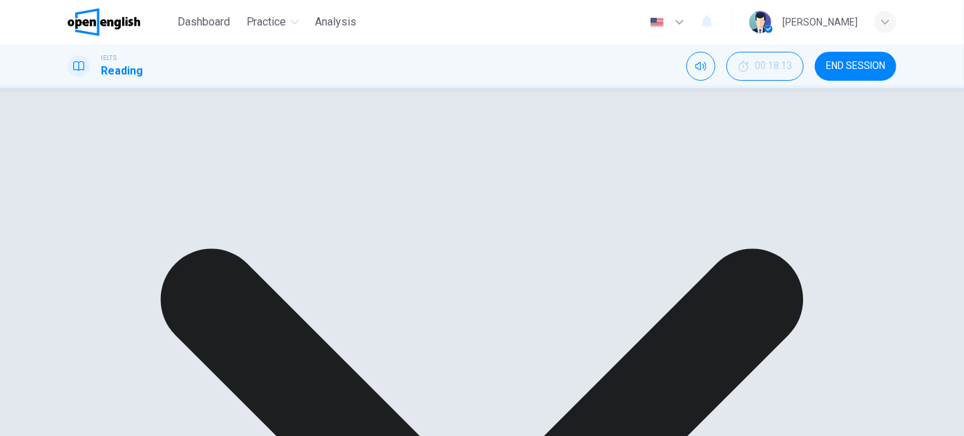
scroll to position [777, 0]
drag, startPoint x: 650, startPoint y: 124, endPoint x: 648, endPoint y: 152, distance: 28.3
drag, startPoint x: 621, startPoint y: 187, endPoint x: 632, endPoint y: 211, distance: 25.9
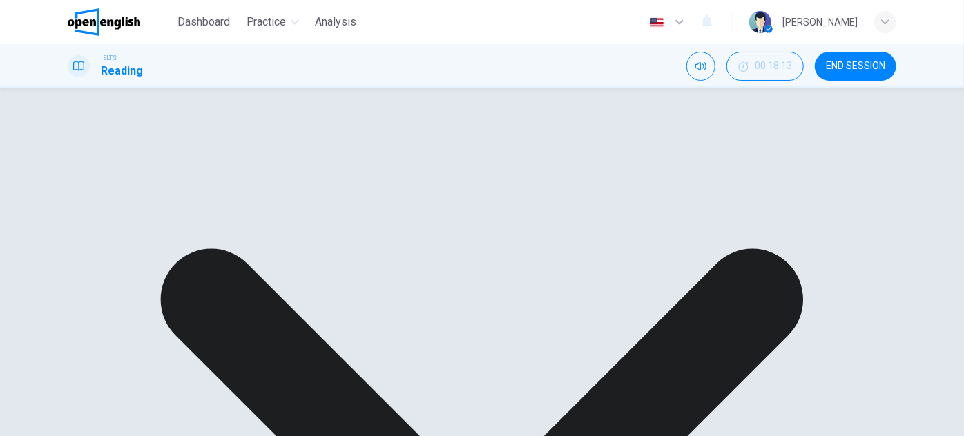
drag, startPoint x: 650, startPoint y: 228, endPoint x: 644, endPoint y: 242, distance: 15.8
drag, startPoint x: 644, startPoint y: 242, endPoint x: 640, endPoint y: 258, distance: 16.4
drag, startPoint x: 688, startPoint y: 242, endPoint x: 685, endPoint y: 262, distance: 20.2
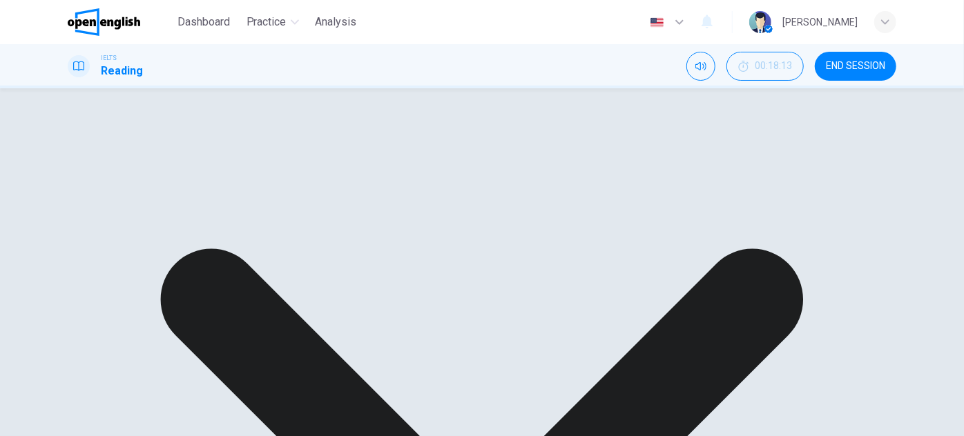
scroll to position [744, 0]
drag, startPoint x: 755, startPoint y: 244, endPoint x: 790, endPoint y: 250, distance: 35.8
click at [790, 250] on span "The commercial aspect apart, there is also the safety issue. Whilst a fully aut…" at bounding box center [694, 204] width 356 height 160
drag, startPoint x: 759, startPoint y: 298, endPoint x: 760, endPoint y: 316, distance: 18.0
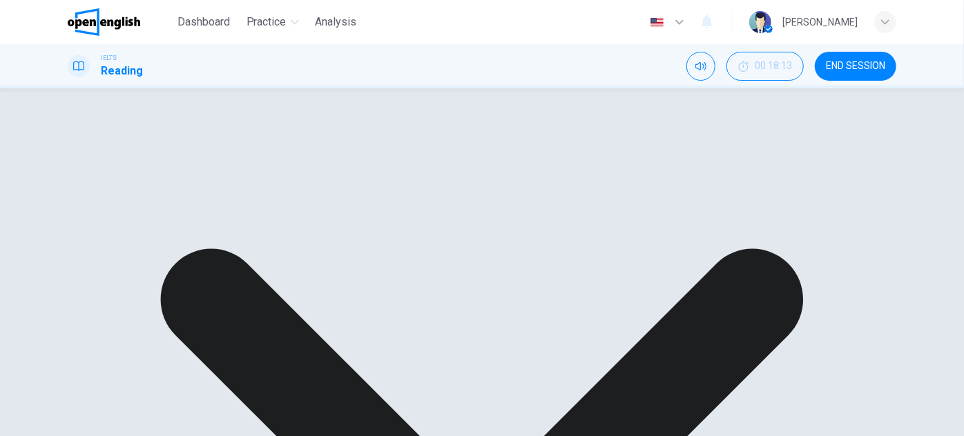
drag, startPoint x: 746, startPoint y: 271, endPoint x: 703, endPoint y: 322, distance: 67.1
drag, startPoint x: 703, startPoint y: 322, endPoint x: 698, endPoint y: 376, distance: 54.8
drag, startPoint x: 754, startPoint y: 126, endPoint x: 724, endPoint y: 110, distance: 33.7
click at [724, 110] on span "Interestingly, Uber are now undertaking an aggressive hiring campaign for taxi …" at bounding box center [693, 135] width 354 height 94
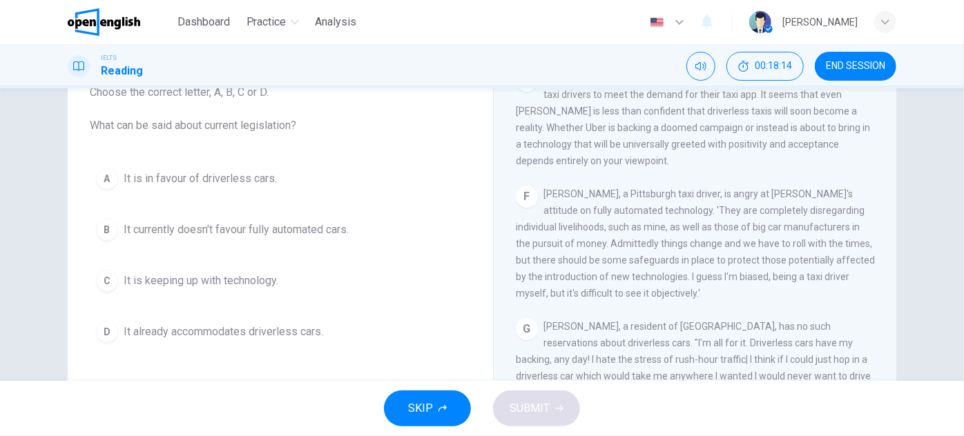
scroll to position [108, 0]
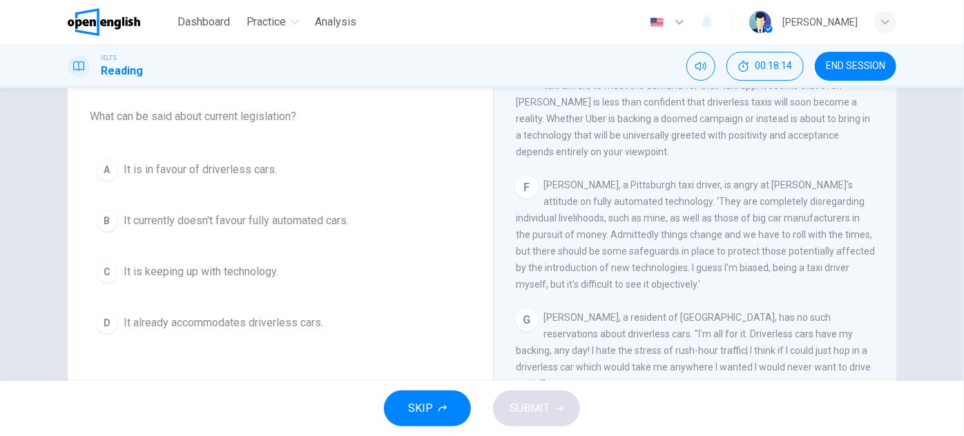
drag, startPoint x: 416, startPoint y: 152, endPoint x: 407, endPoint y: 180, distance: 29.0
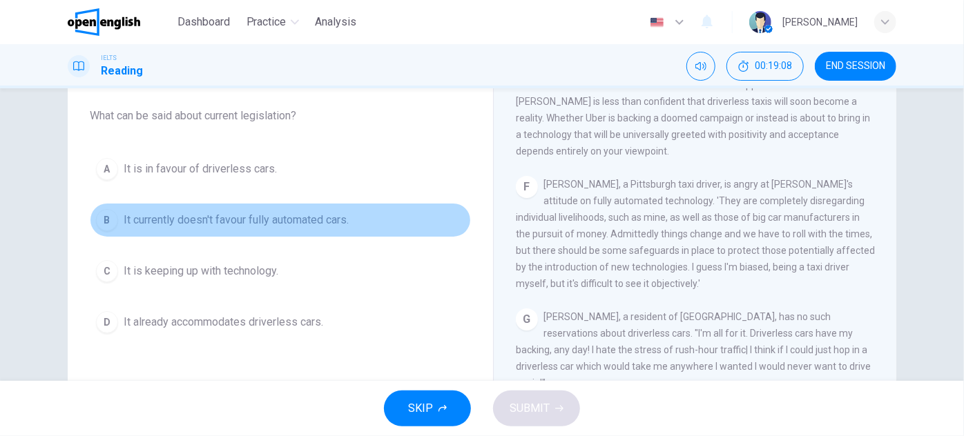
click at [307, 218] on span "It currently doesn't favour fully automated cars." at bounding box center [236, 220] width 225 height 17
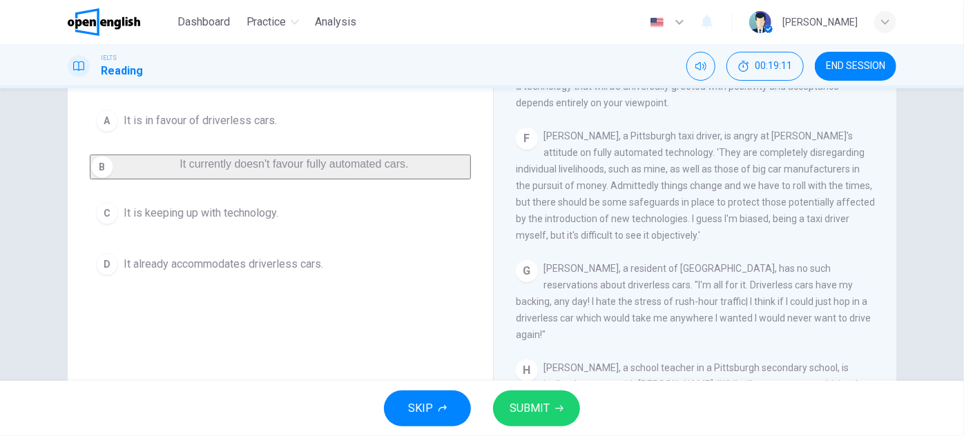
drag, startPoint x: 383, startPoint y: 258, endPoint x: 392, endPoint y: 305, distance: 47.9
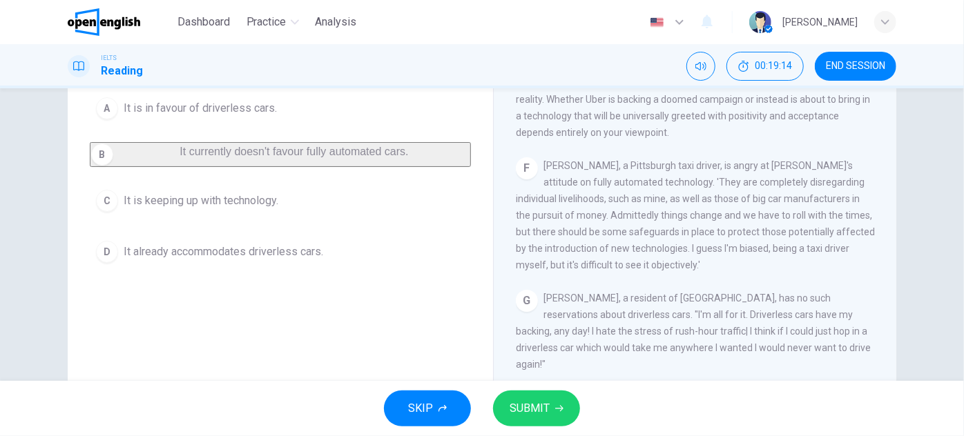
scroll to position [900, 0]
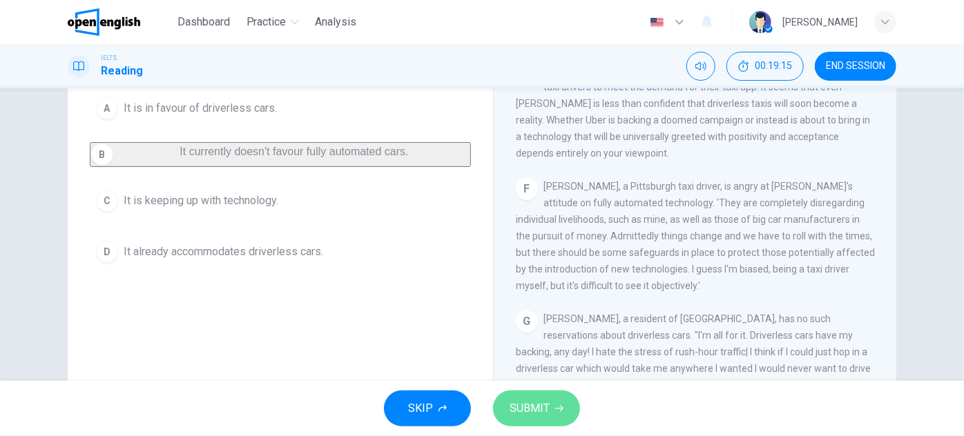
click at [555, 405] on icon "button" at bounding box center [559, 409] width 8 height 8
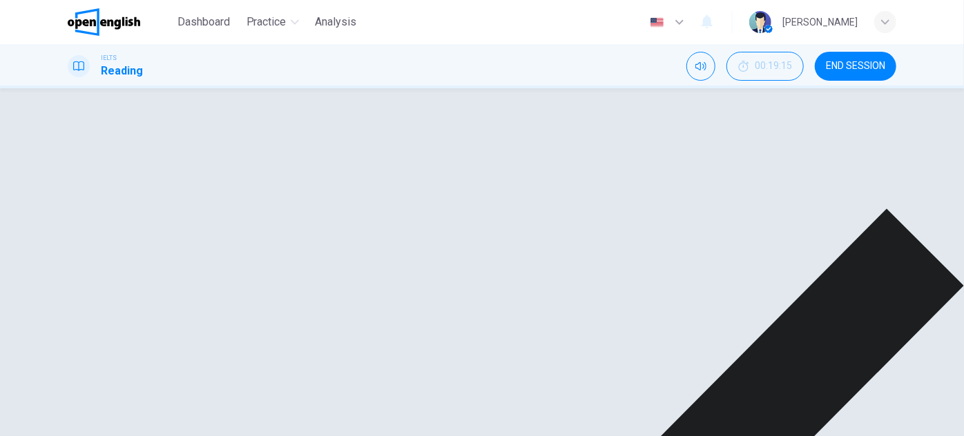
drag, startPoint x: 621, startPoint y: 405, endPoint x: 592, endPoint y: 355, distance: 57.2
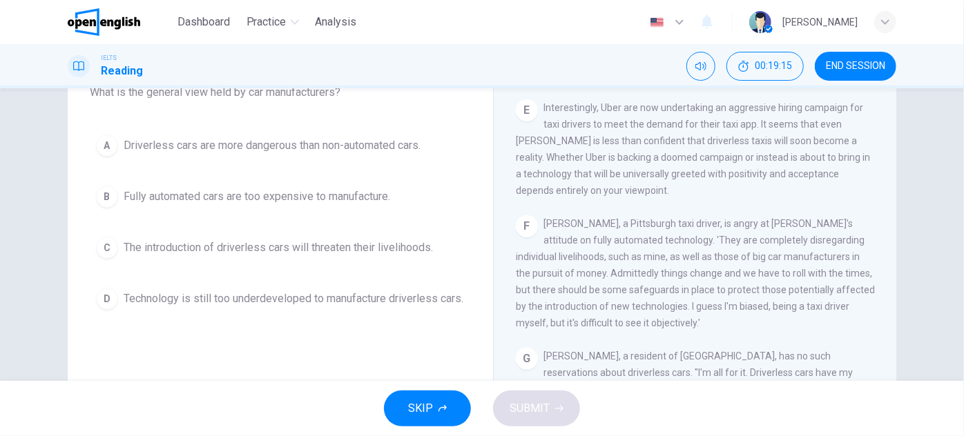
scroll to position [106, 0]
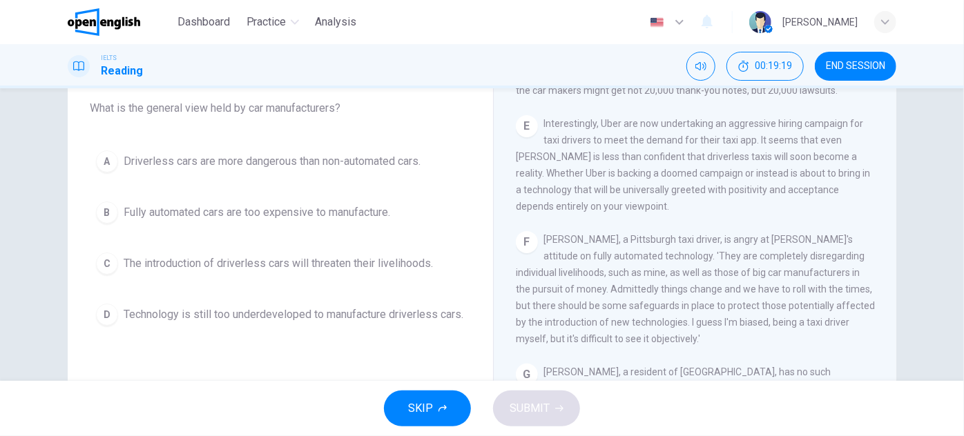
drag, startPoint x: 61, startPoint y: 155, endPoint x: 64, endPoint y: 178, distance: 23.7
click at [360, 264] on span "The introduction of driverless cars will threaten their livelihoods." at bounding box center [278, 261] width 309 height 17
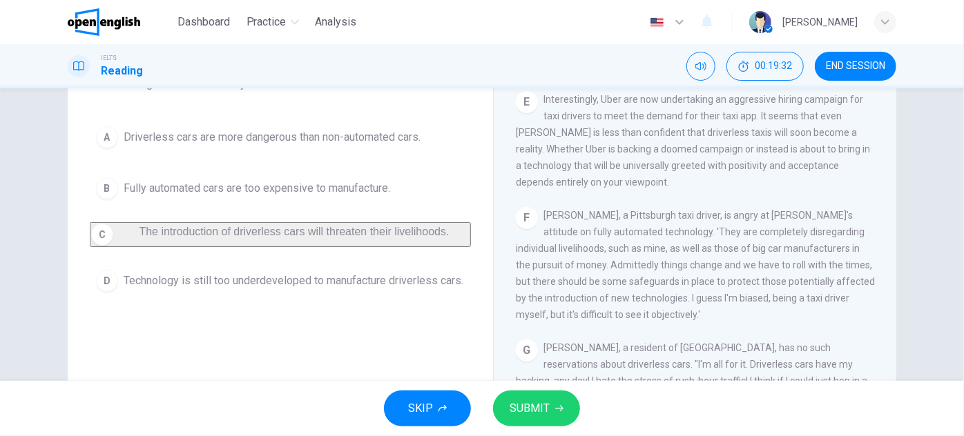
scroll to position [153, 0]
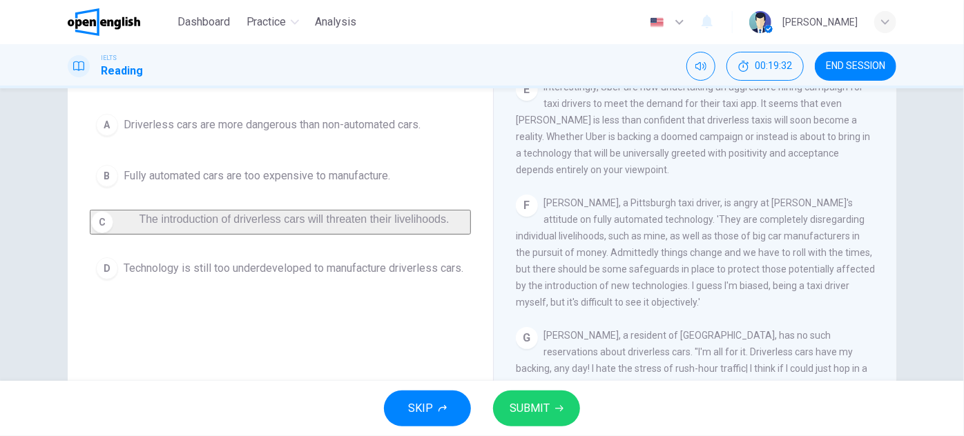
drag, startPoint x: 495, startPoint y: 271, endPoint x: 501, endPoint y: 300, distance: 30.2
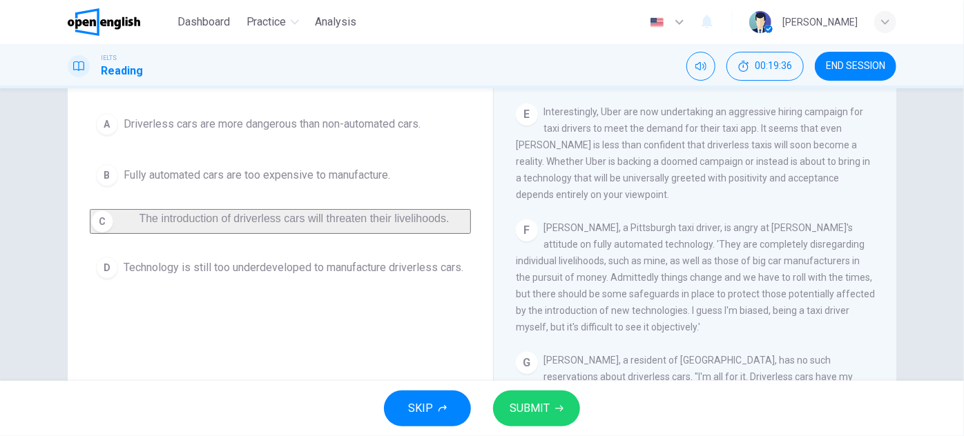
scroll to position [837, 0]
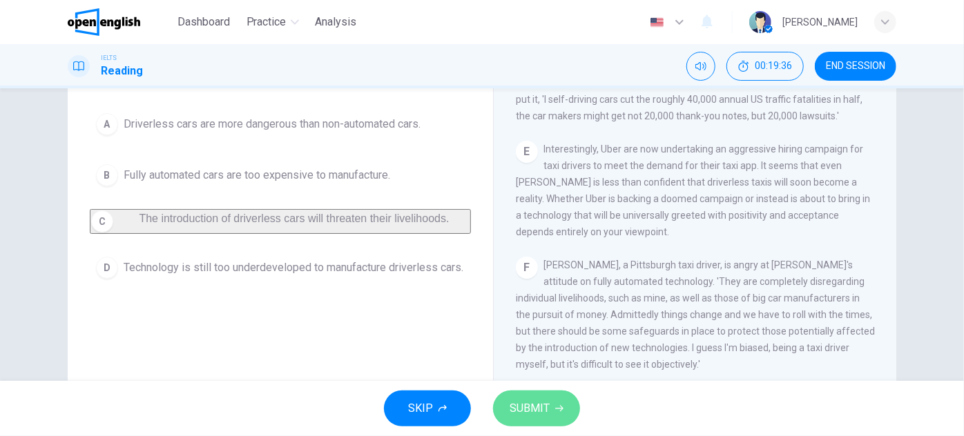
drag, startPoint x: 558, startPoint y: 405, endPoint x: 555, endPoint y: 394, distance: 12.1
click at [558, 406] on icon "button" at bounding box center [559, 409] width 8 height 8
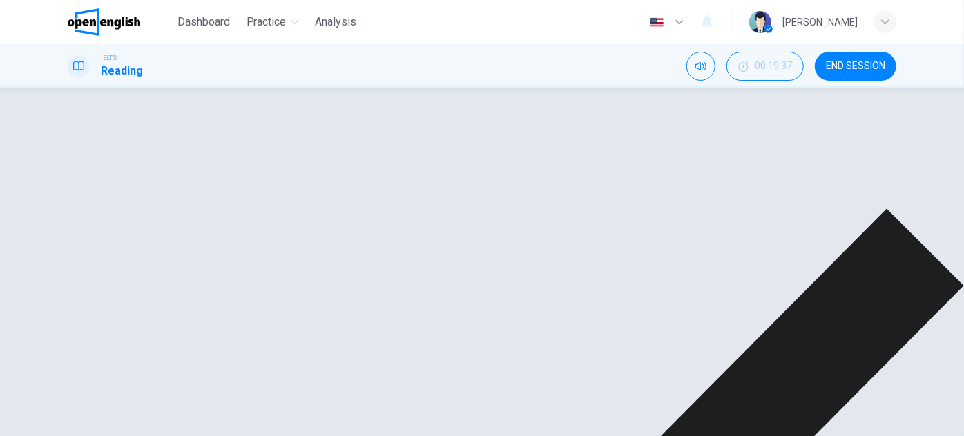
drag, startPoint x: 633, startPoint y: 412, endPoint x: 595, endPoint y: 371, distance: 55.2
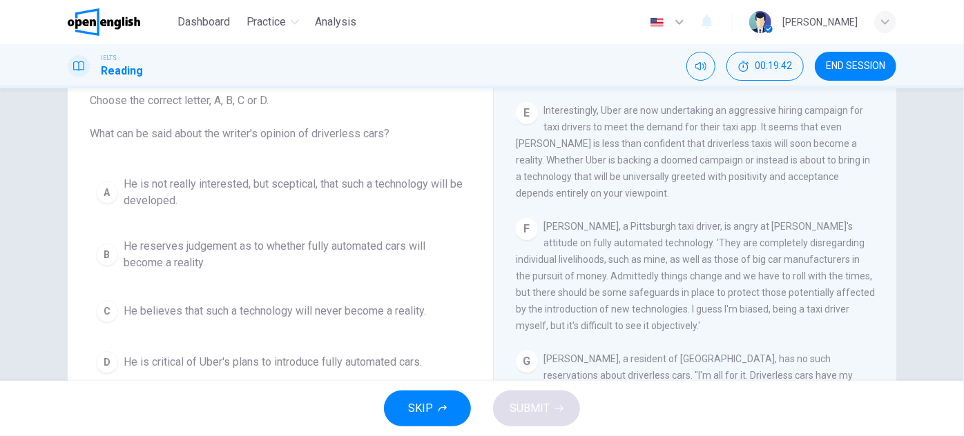
scroll to position [885, 0]
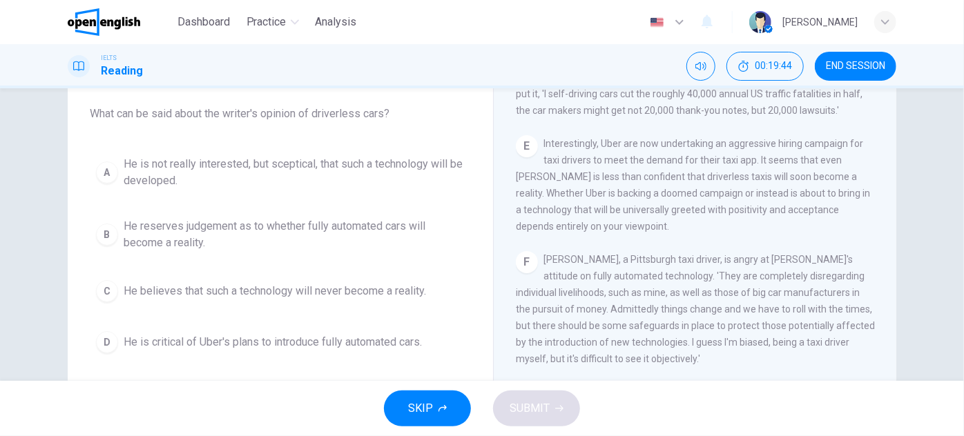
drag, startPoint x: 482, startPoint y: 226, endPoint x: 487, endPoint y: 249, distance: 23.4
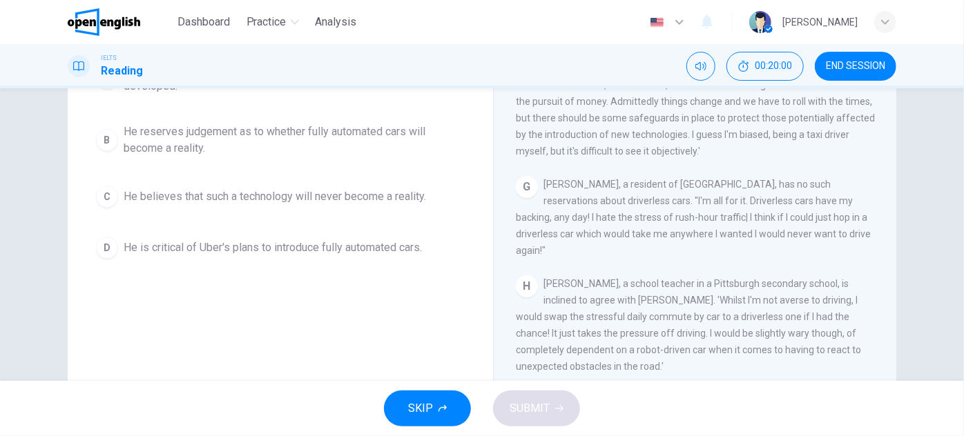
scroll to position [173, 0]
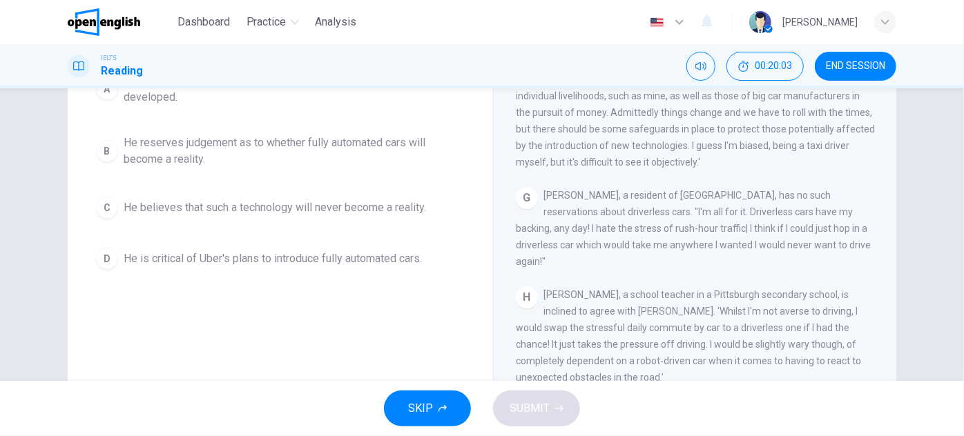
drag, startPoint x: 537, startPoint y: 139, endPoint x: 533, endPoint y: 160, distance: 21.7
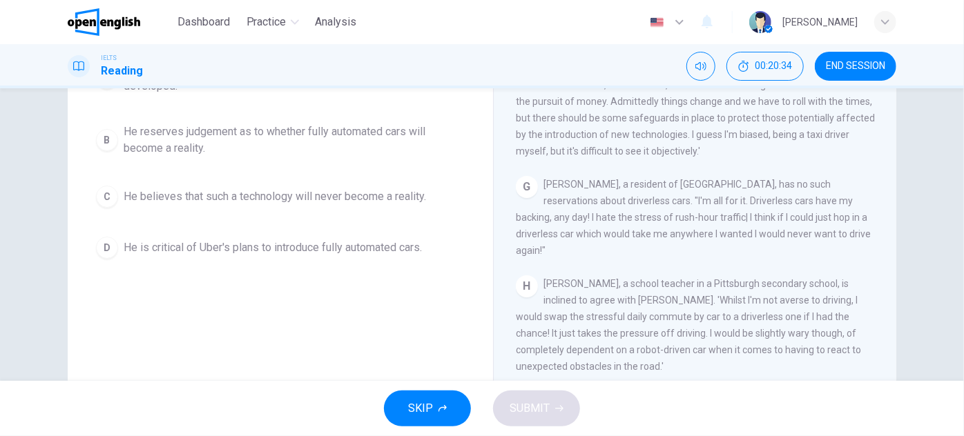
drag, startPoint x: 669, startPoint y: 126, endPoint x: 675, endPoint y: 139, distance: 14.5
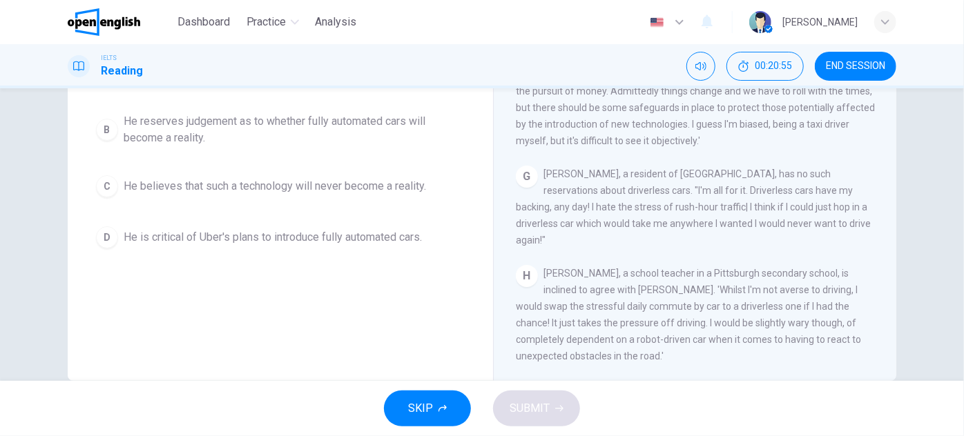
scroll to position [218, 0]
drag, startPoint x: 639, startPoint y: 121, endPoint x: 637, endPoint y: 138, distance: 17.4
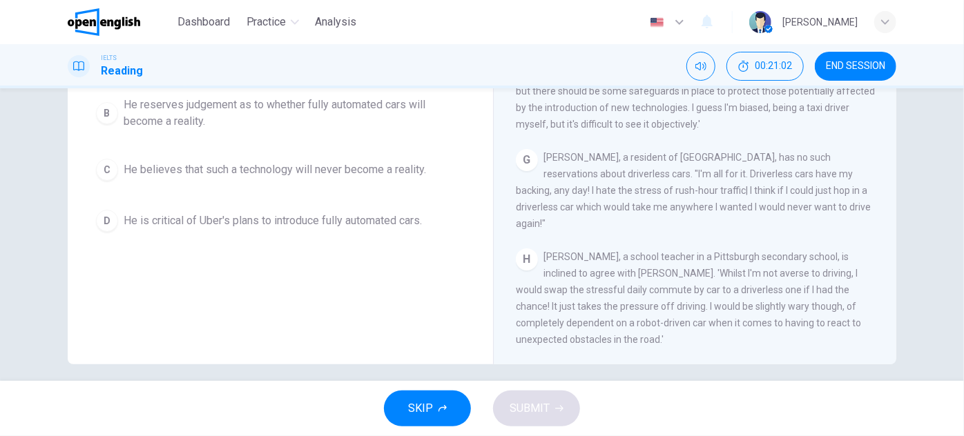
scroll to position [233, 0]
drag, startPoint x: 719, startPoint y: 115, endPoint x: 725, endPoint y: 131, distance: 17.7
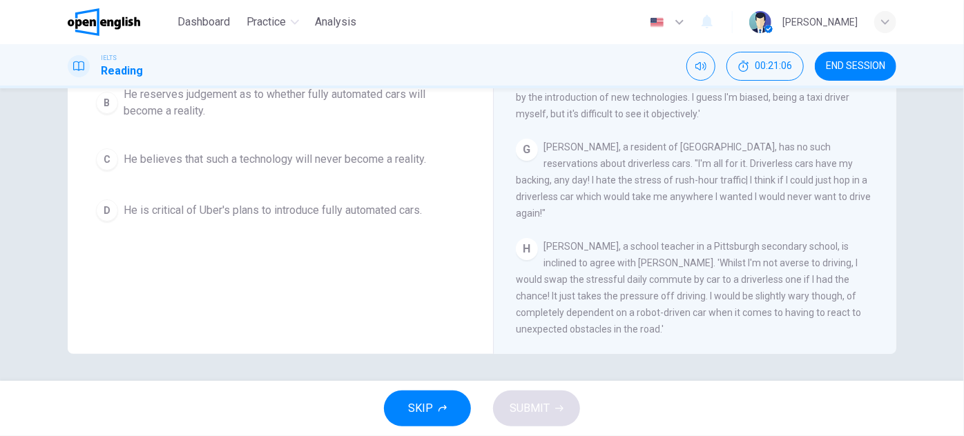
scroll to position [242, 0]
drag, startPoint x: 690, startPoint y: 124, endPoint x: 693, endPoint y: 160, distance: 35.3
drag, startPoint x: 708, startPoint y: 131, endPoint x: 703, endPoint y: 161, distance: 30.9
drag, startPoint x: 678, startPoint y: 141, endPoint x: 670, endPoint y: 173, distance: 33.5
drag, startPoint x: 735, startPoint y: 191, endPoint x: 741, endPoint y: 214, distance: 24.1
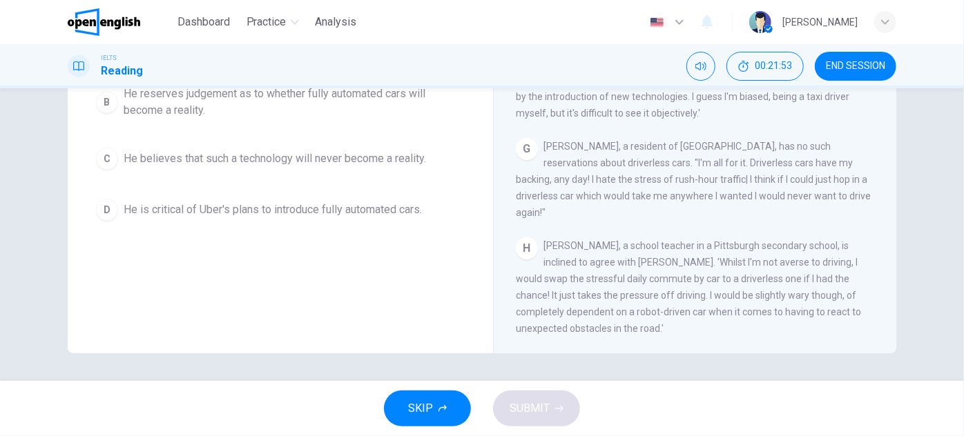
click at [645, 256] on span "[PERSON_NAME], a school teacher in a Pittsburgh secondary school, is inclined t…" at bounding box center [688, 287] width 345 height 94
drag, startPoint x: 617, startPoint y: 297, endPoint x: 644, endPoint y: 293, distance: 27.9
click at [642, 293] on span "[PERSON_NAME], a school teacher in a Pittsburgh secondary school, is inclined t…" at bounding box center [688, 287] width 345 height 94
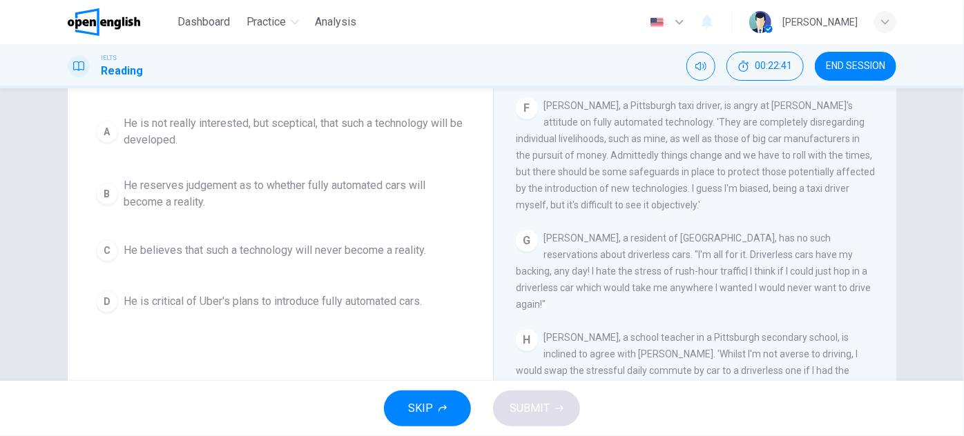
scroll to position [117, 0]
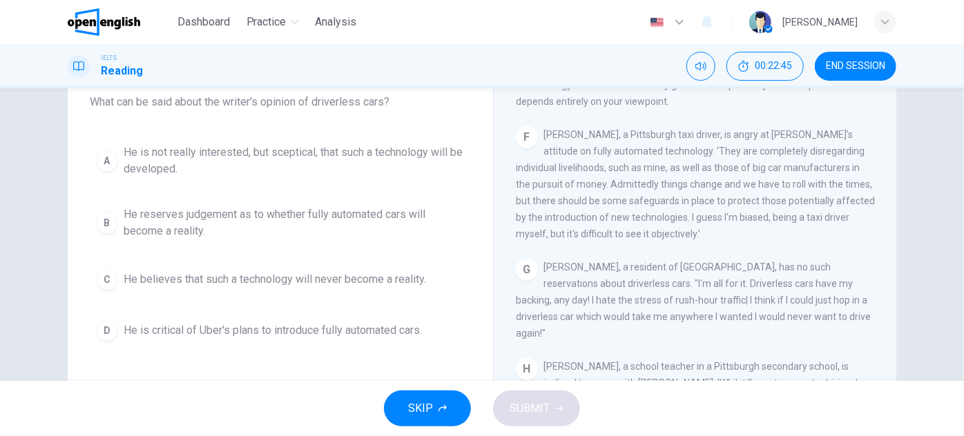
drag, startPoint x: 481, startPoint y: 113, endPoint x: 483, endPoint y: 129, distance: 16.0
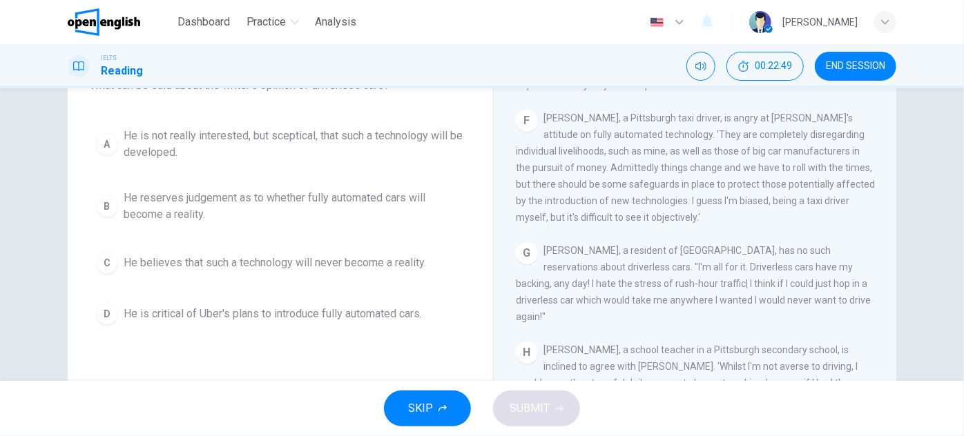
scroll to position [139, 0]
drag, startPoint x: 467, startPoint y: 177, endPoint x: 472, endPoint y: 193, distance: 17.3
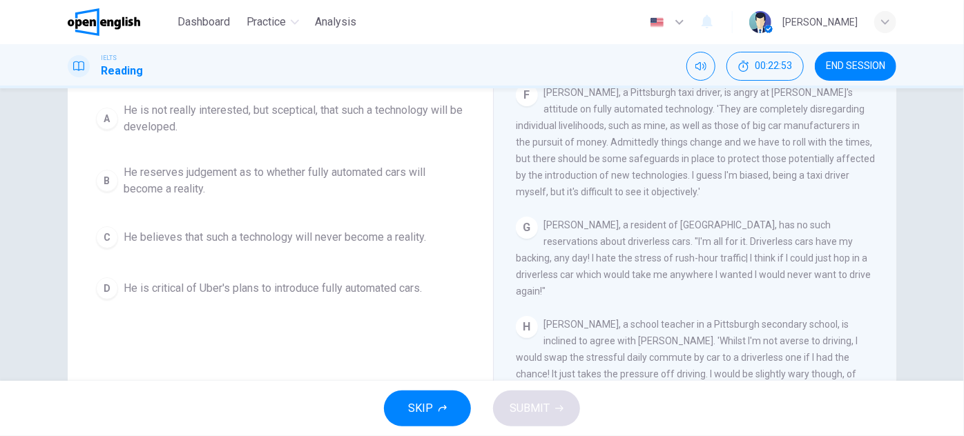
scroll to position [168, 0]
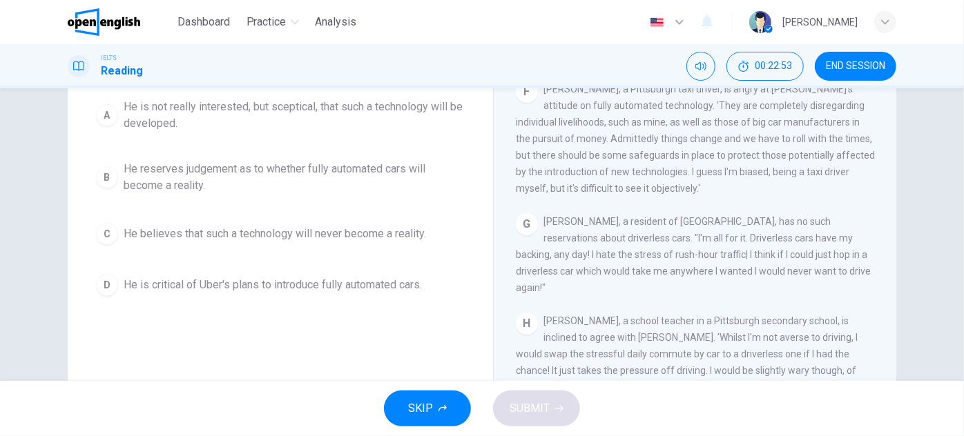
drag, startPoint x: 470, startPoint y: 201, endPoint x: 465, endPoint y: 220, distance: 19.9
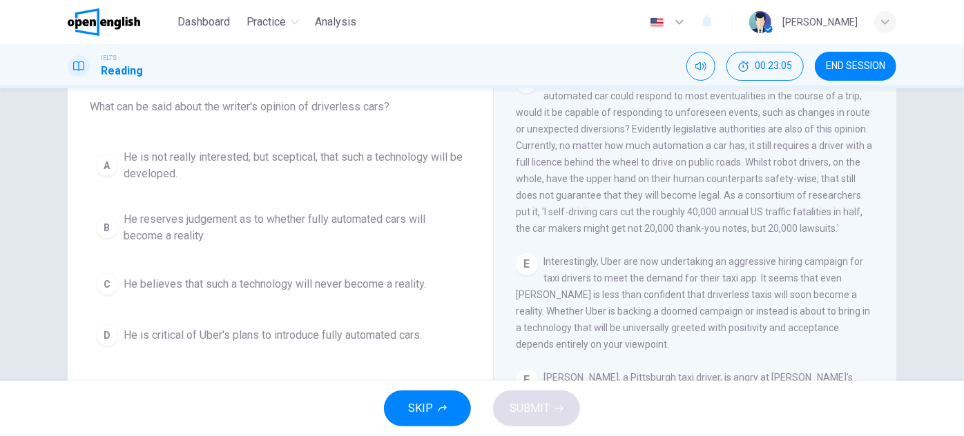
scroll to position [126, 0]
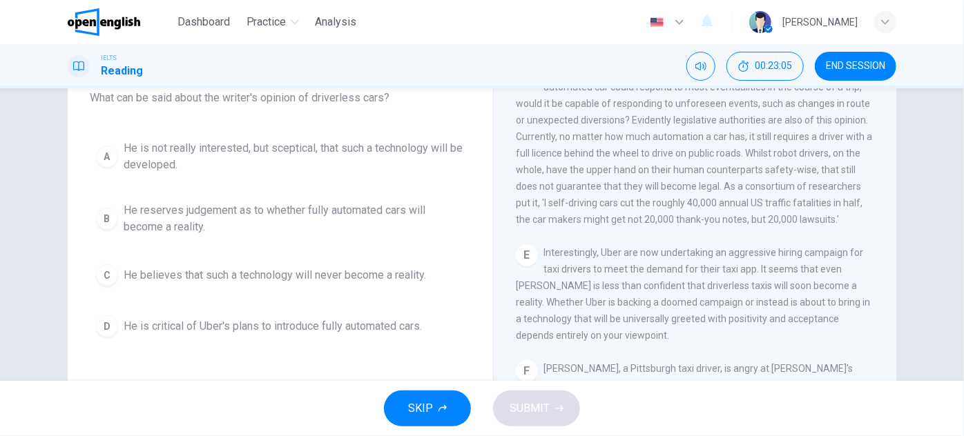
drag, startPoint x: 490, startPoint y: 231, endPoint x: 482, endPoint y: 257, distance: 27.3
click at [204, 214] on span "He reserves judgement as to whether fully automated cars will become a reality." at bounding box center [294, 218] width 341 height 33
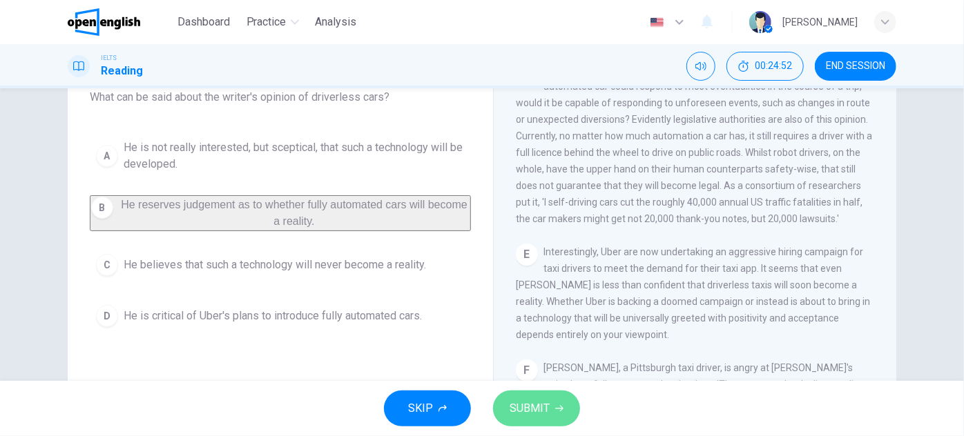
click at [540, 405] on span "SUBMIT" at bounding box center [530, 408] width 40 height 19
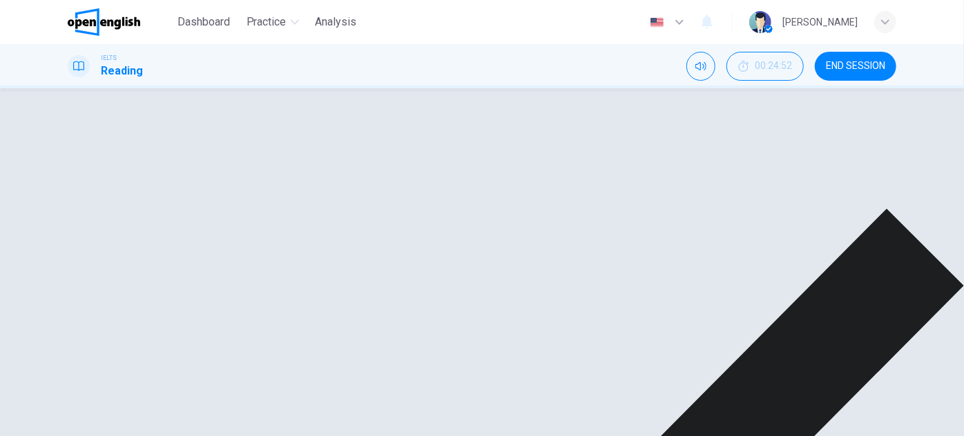
scroll to position [242, 0]
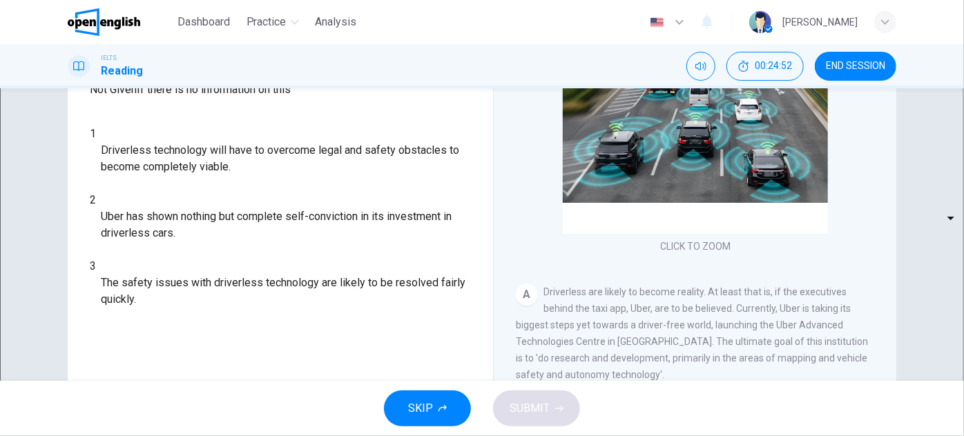
scroll to position [180, 0]
